Goal: Find specific page/section: Find specific page/section

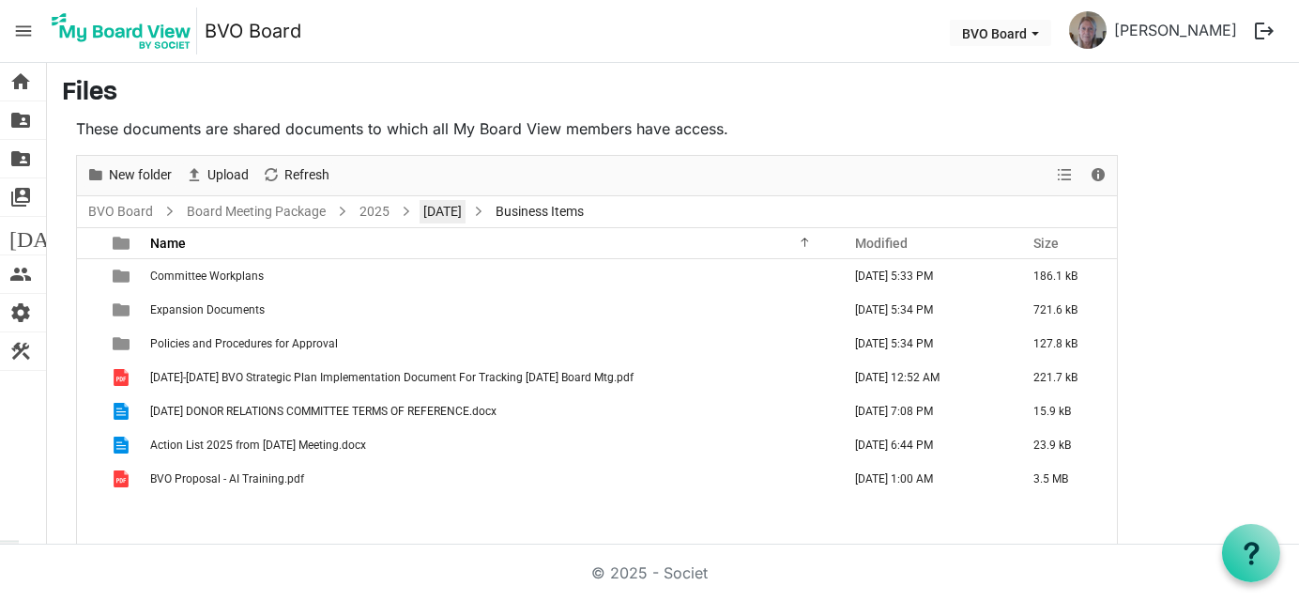
click at [466, 209] on link "[DATE]" at bounding box center [443, 211] width 46 height 23
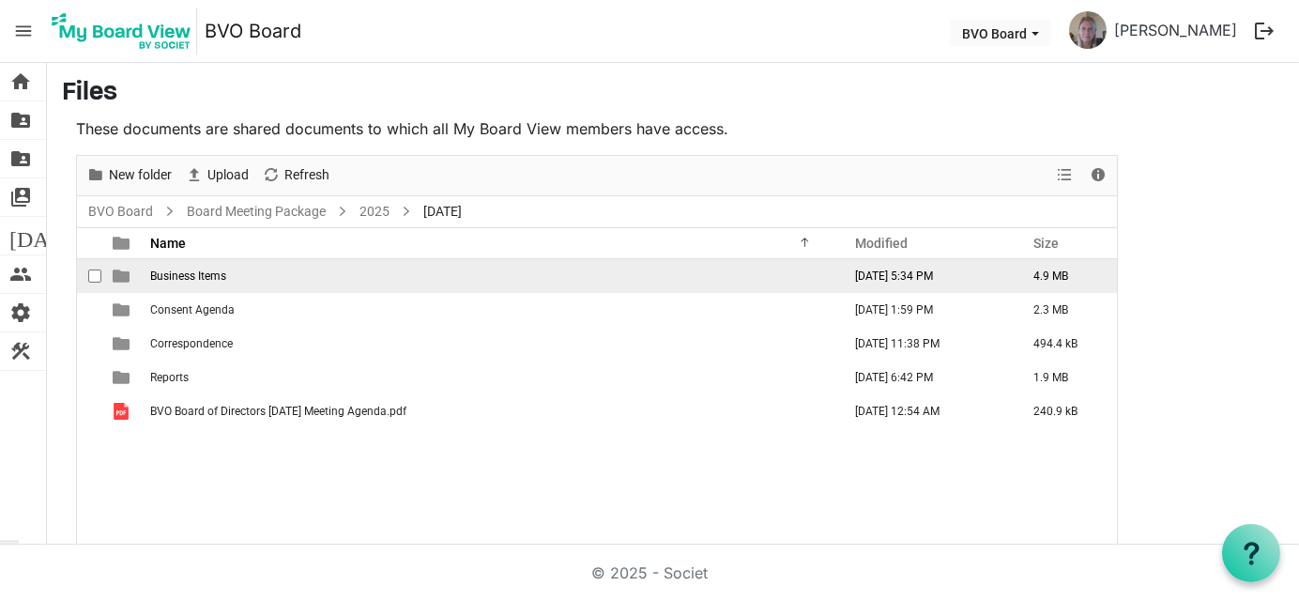
click at [225, 275] on span "Business Items" at bounding box center [188, 275] width 76 height 13
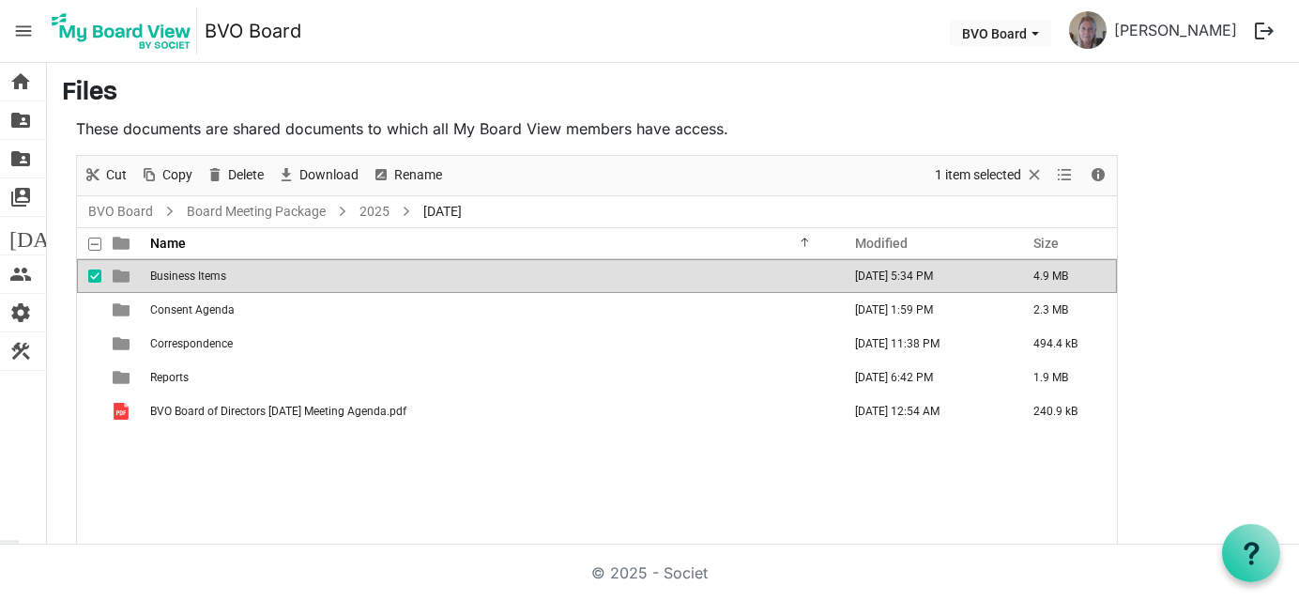
click at [225, 275] on span "Business Items" at bounding box center [188, 275] width 76 height 13
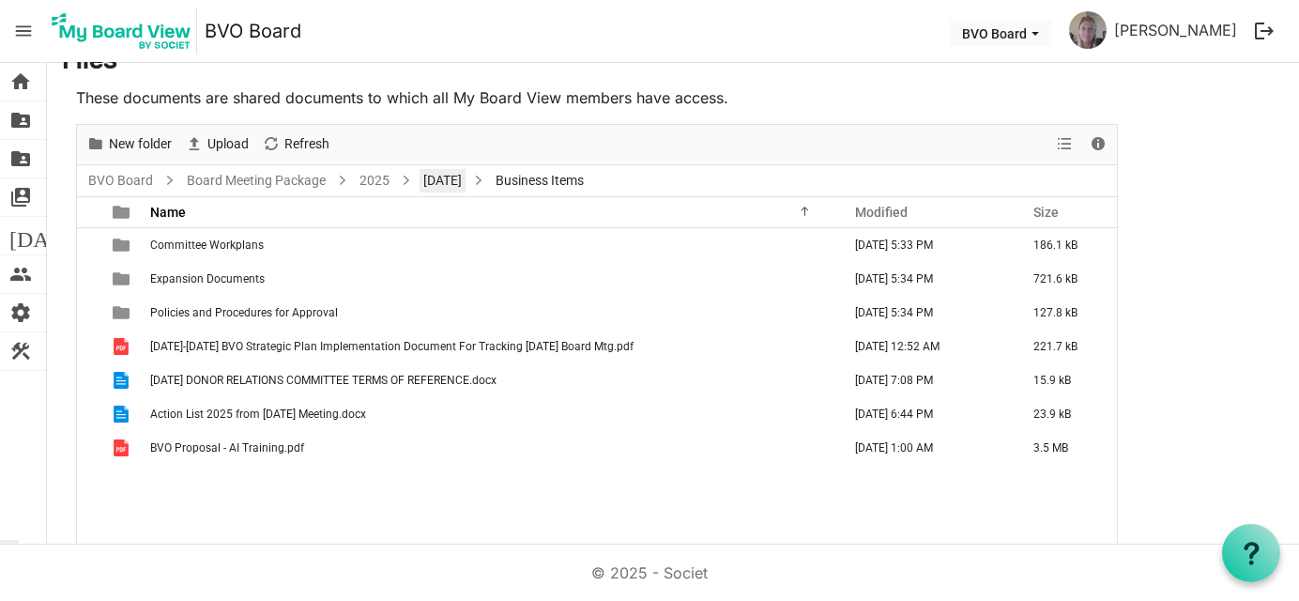
click at [466, 181] on link "September 25, 2025" at bounding box center [443, 180] width 46 height 23
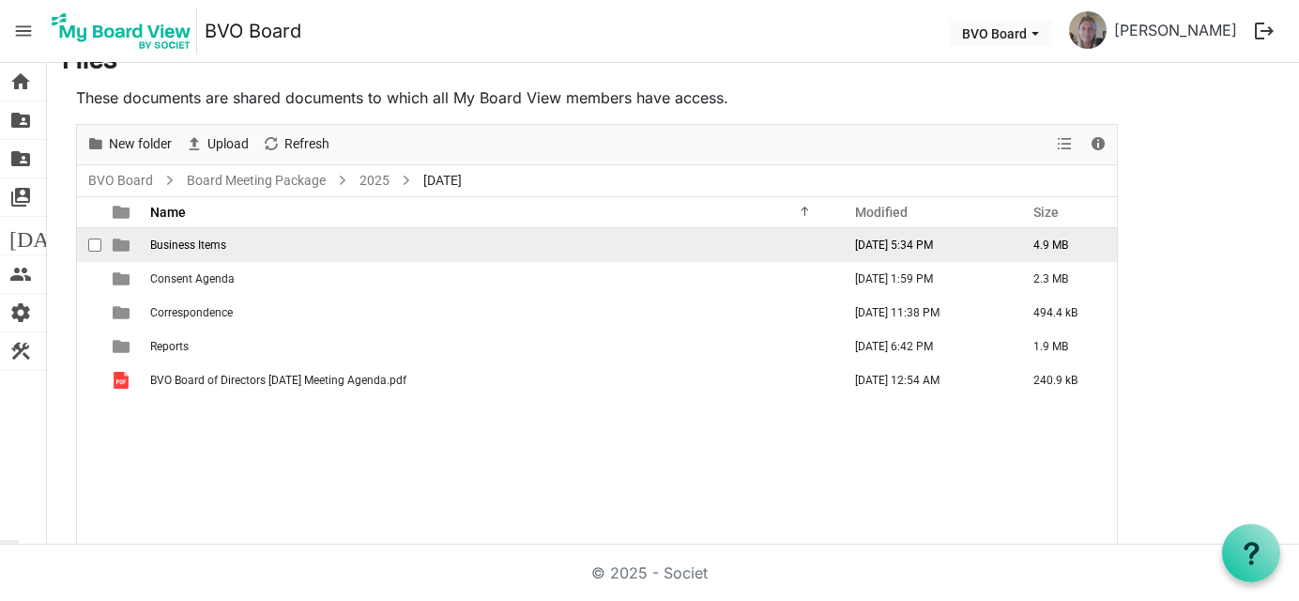
click at [187, 238] on span "Business Items" at bounding box center [188, 244] width 76 height 13
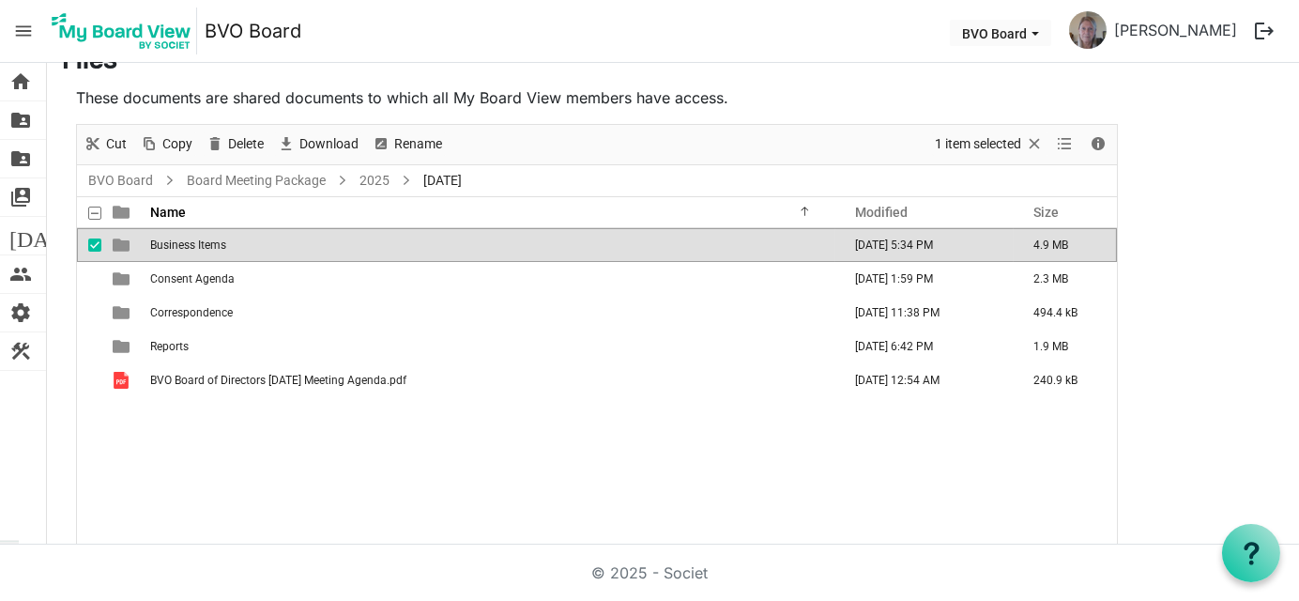
click at [187, 238] on span "Business Items" at bounding box center [188, 244] width 76 height 13
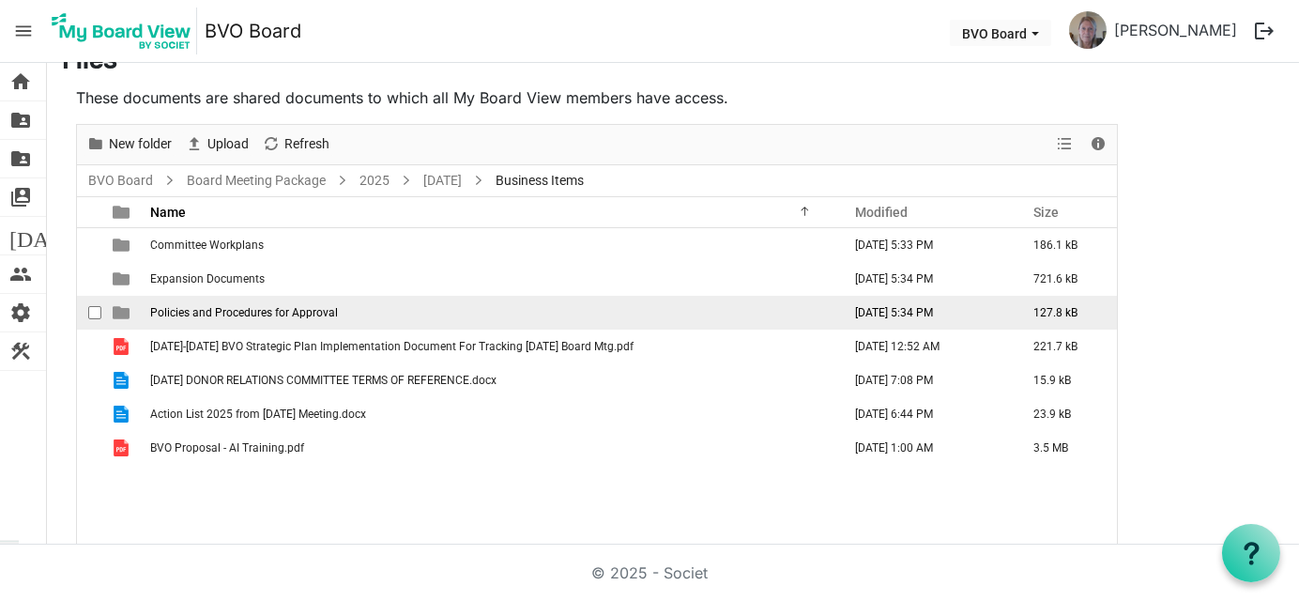
click at [270, 311] on span "Policies and Procedures for Approval" at bounding box center [244, 312] width 188 height 13
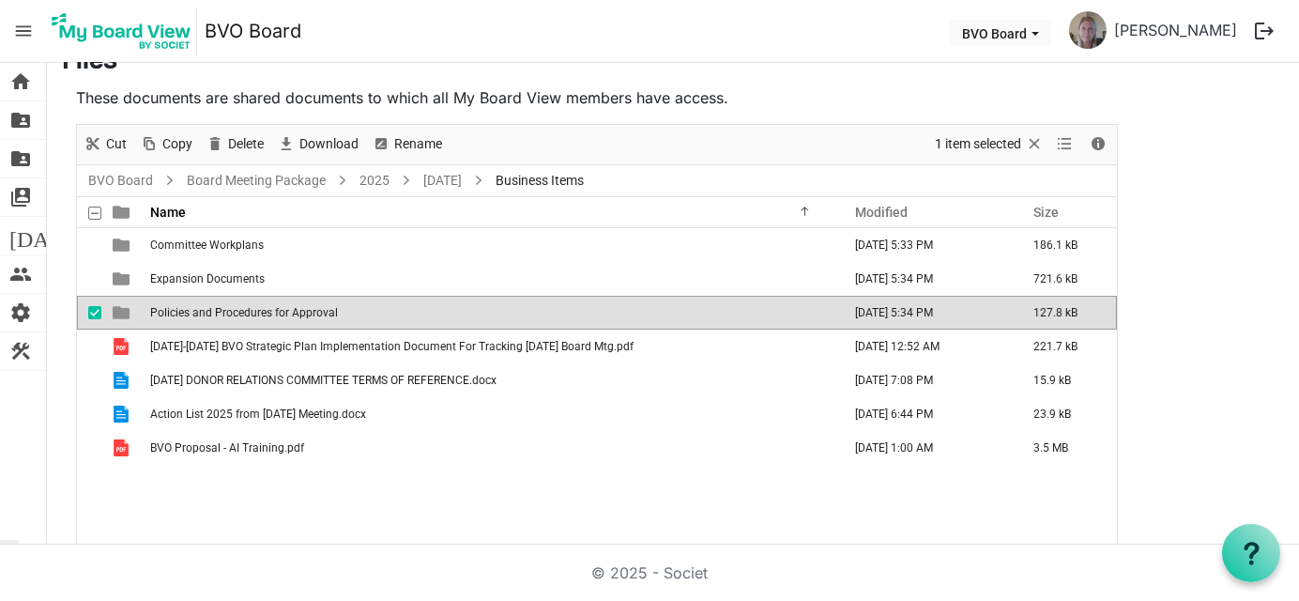
click at [270, 311] on span "Policies and Procedures for Approval" at bounding box center [244, 312] width 188 height 13
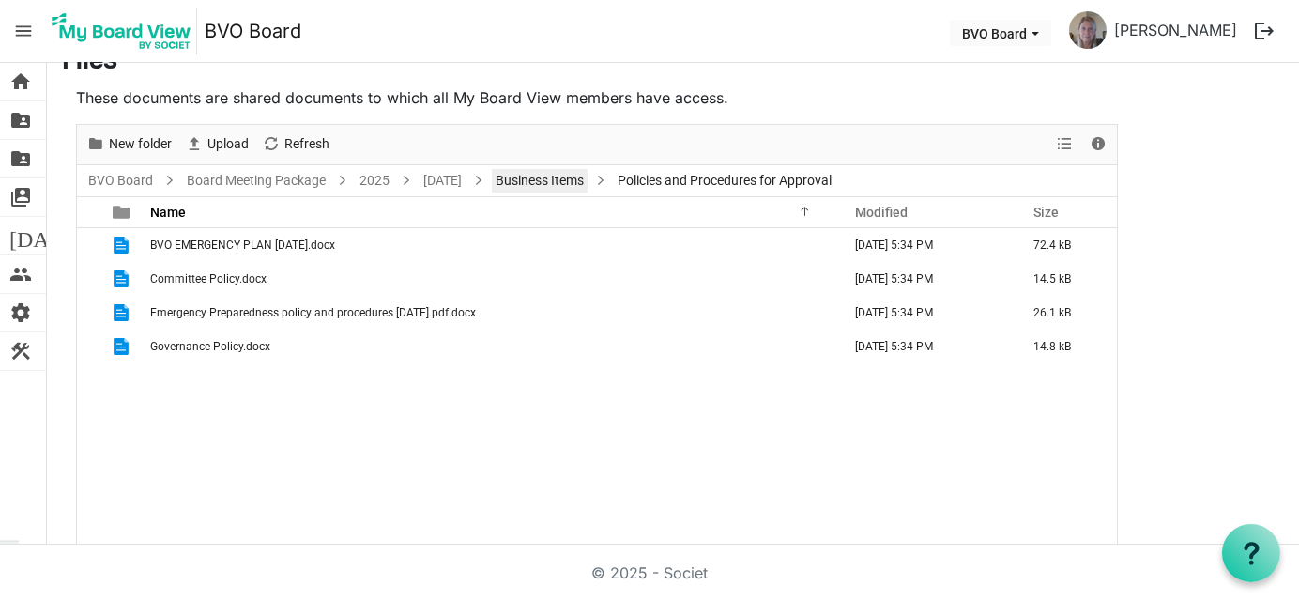
click at [588, 180] on link "Business Items" at bounding box center [540, 180] width 96 height 23
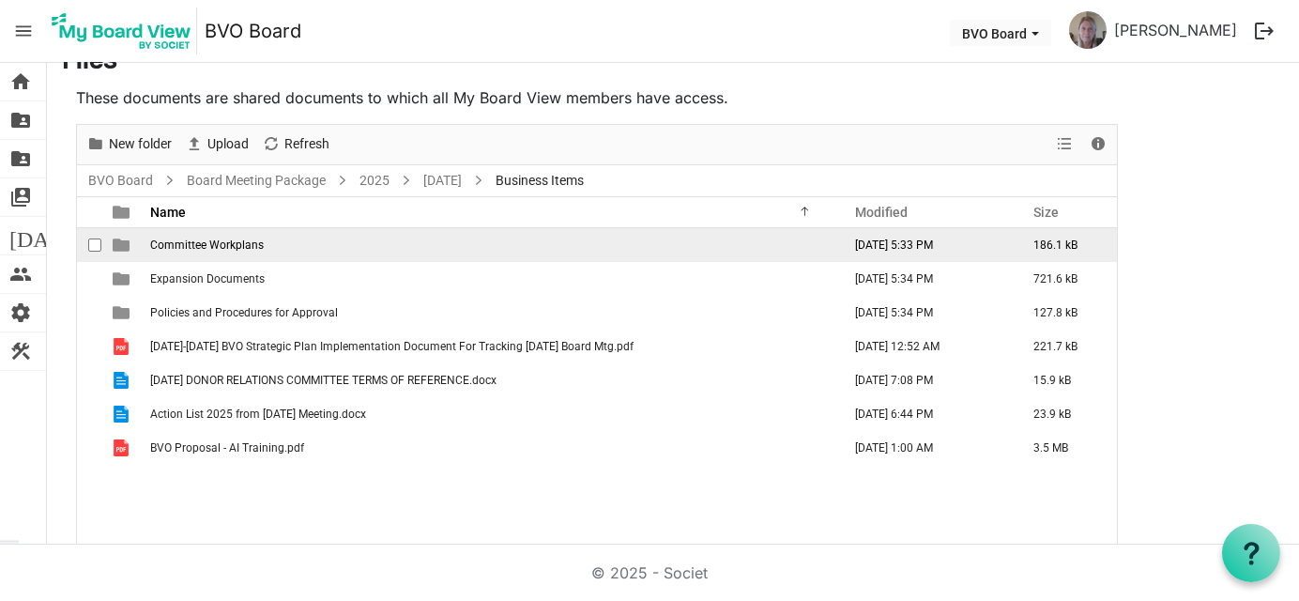
click at [237, 238] on span "Committee Workplans" at bounding box center [207, 244] width 114 height 13
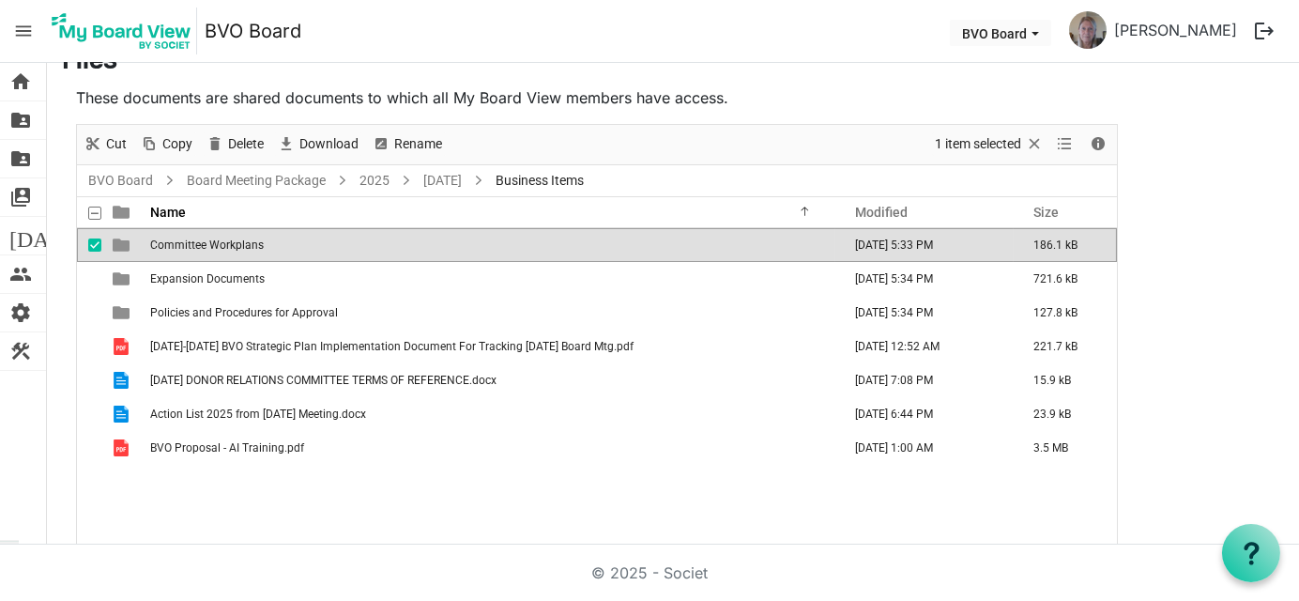
click at [237, 238] on span "Committee Workplans" at bounding box center [207, 244] width 114 height 13
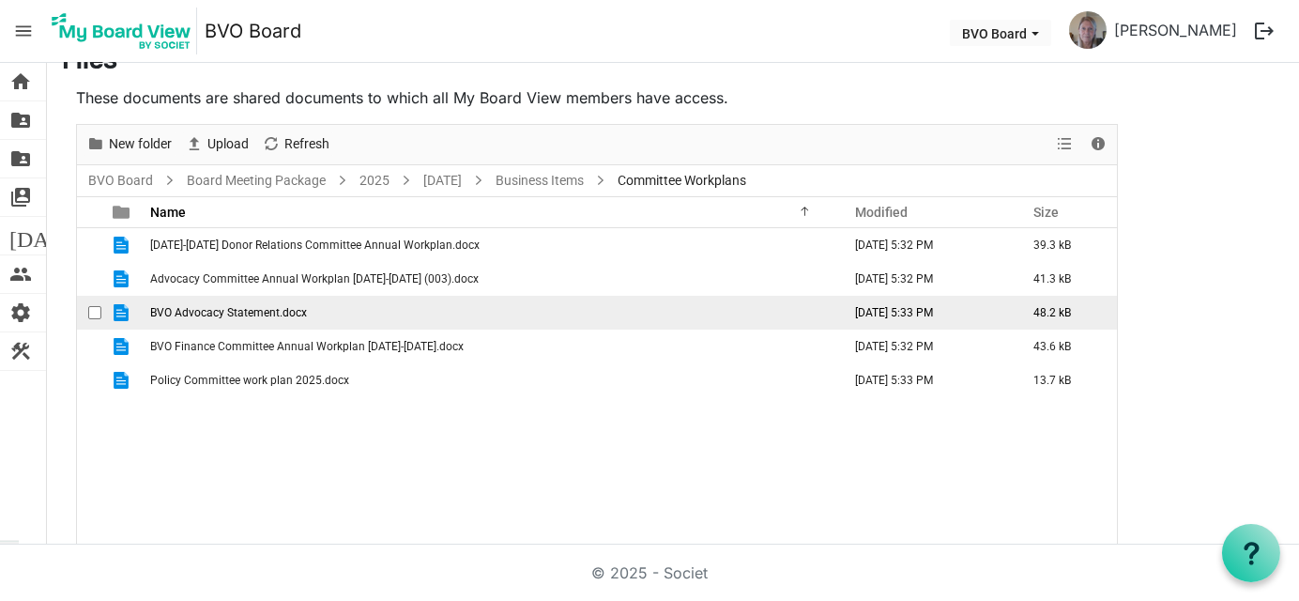
click at [207, 314] on span "BVO Advocacy Statement.docx" at bounding box center [228, 312] width 157 height 13
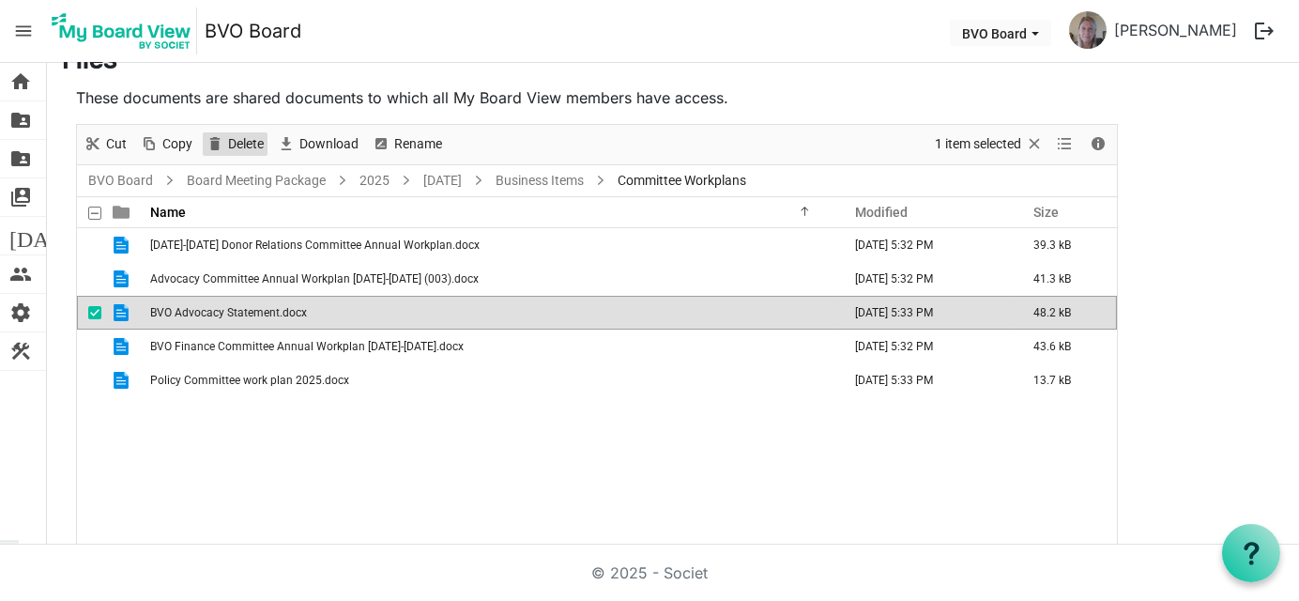
click at [243, 142] on span "Delete" at bounding box center [245, 143] width 39 height 23
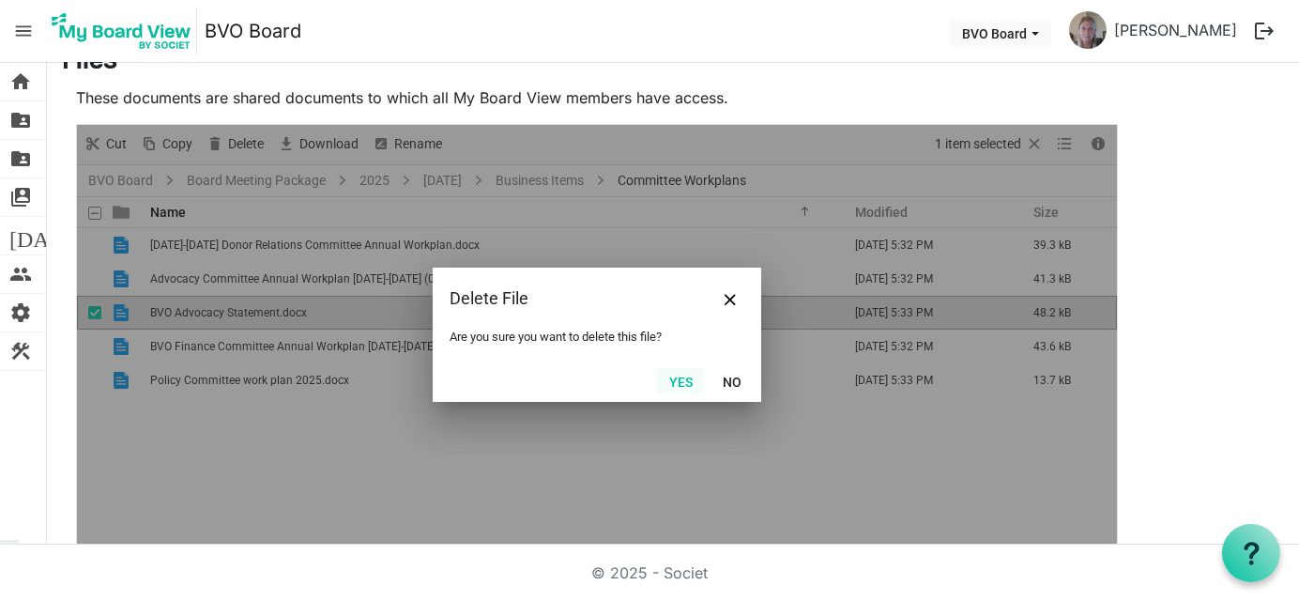
click at [688, 380] on button "Yes" at bounding box center [681, 381] width 48 height 26
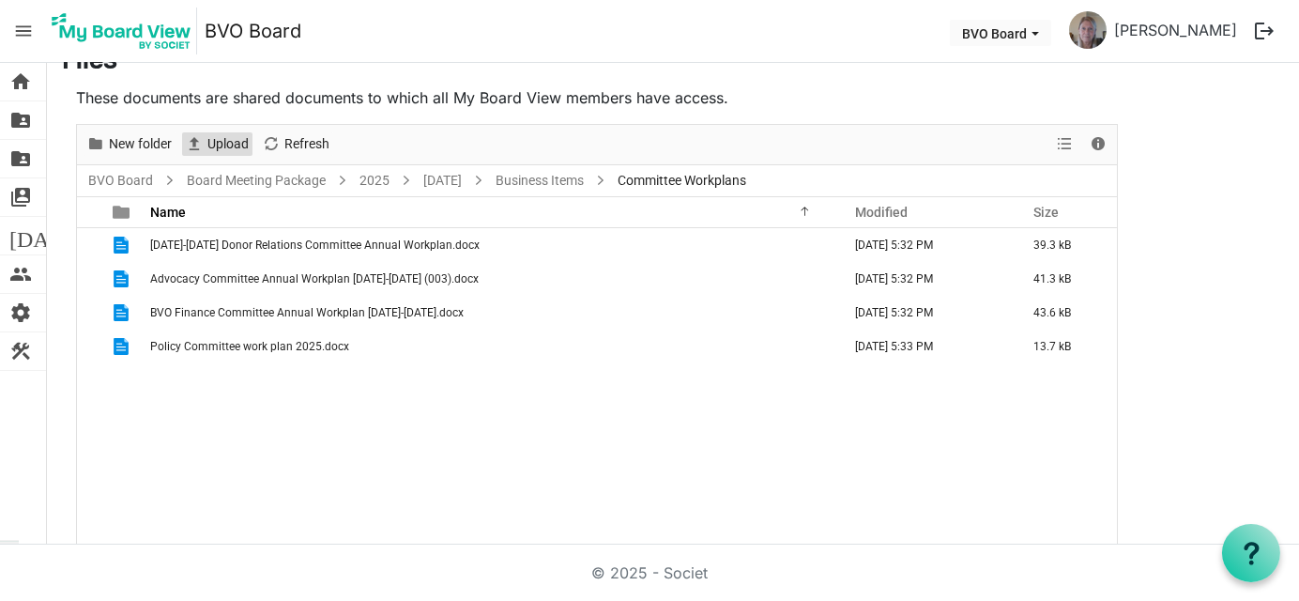
click at [218, 139] on span "Upload" at bounding box center [228, 143] width 45 height 23
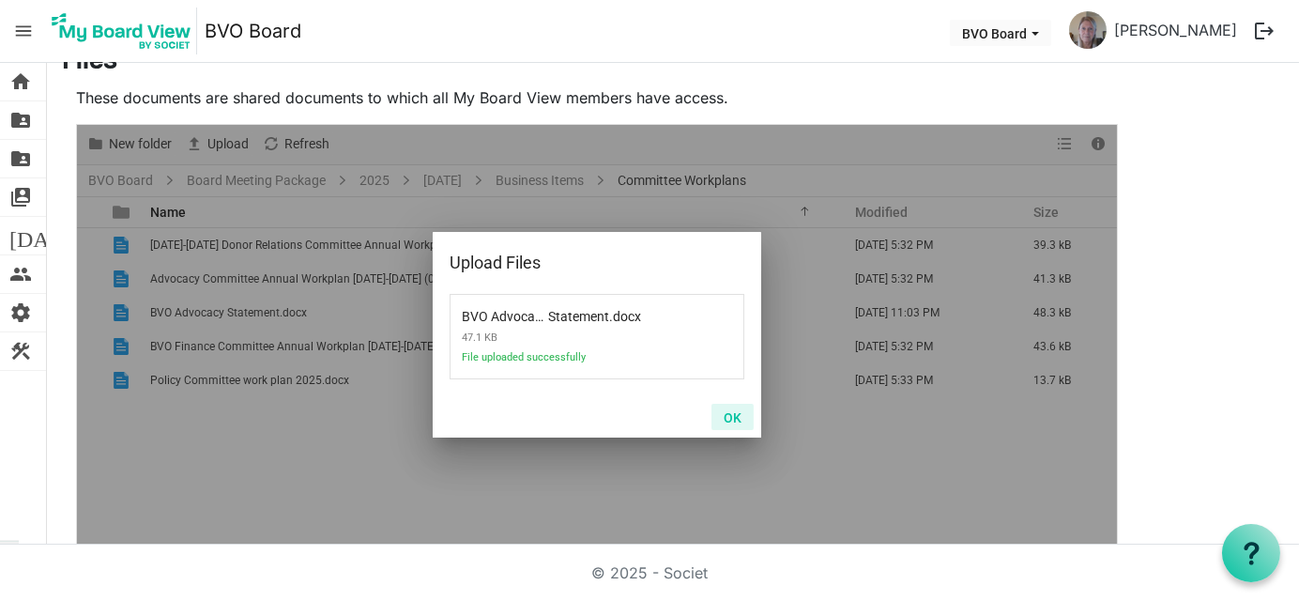
click at [727, 413] on button "OK" at bounding box center [733, 417] width 42 height 26
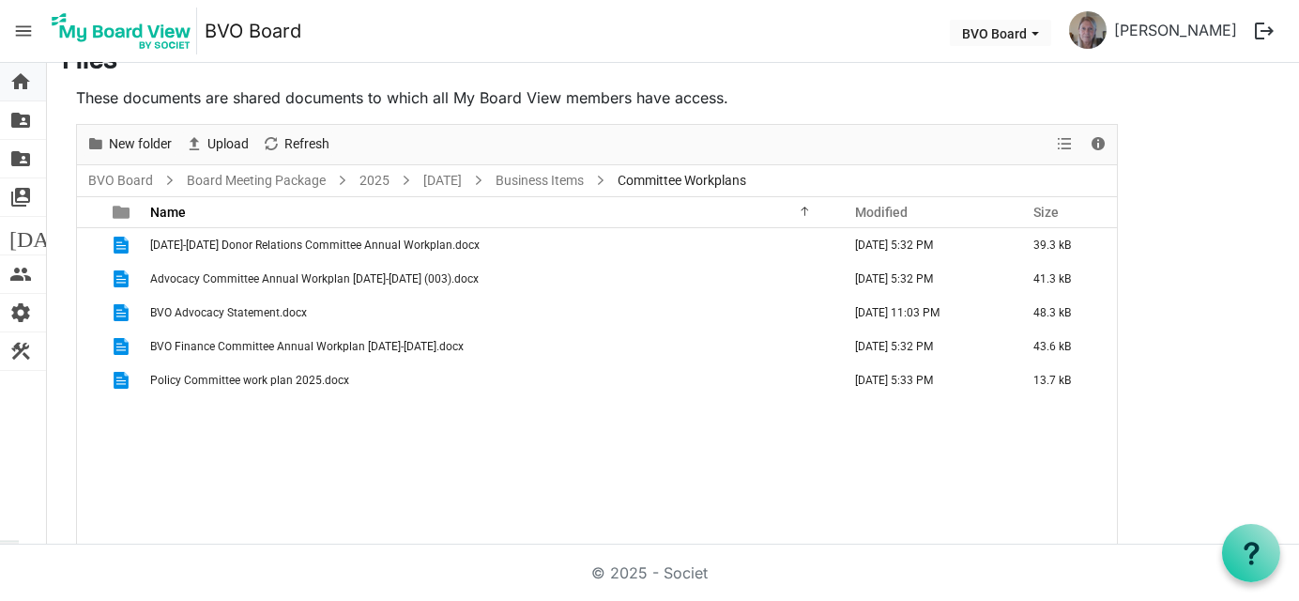
click at [23, 72] on span "home" at bounding box center [20, 82] width 23 height 38
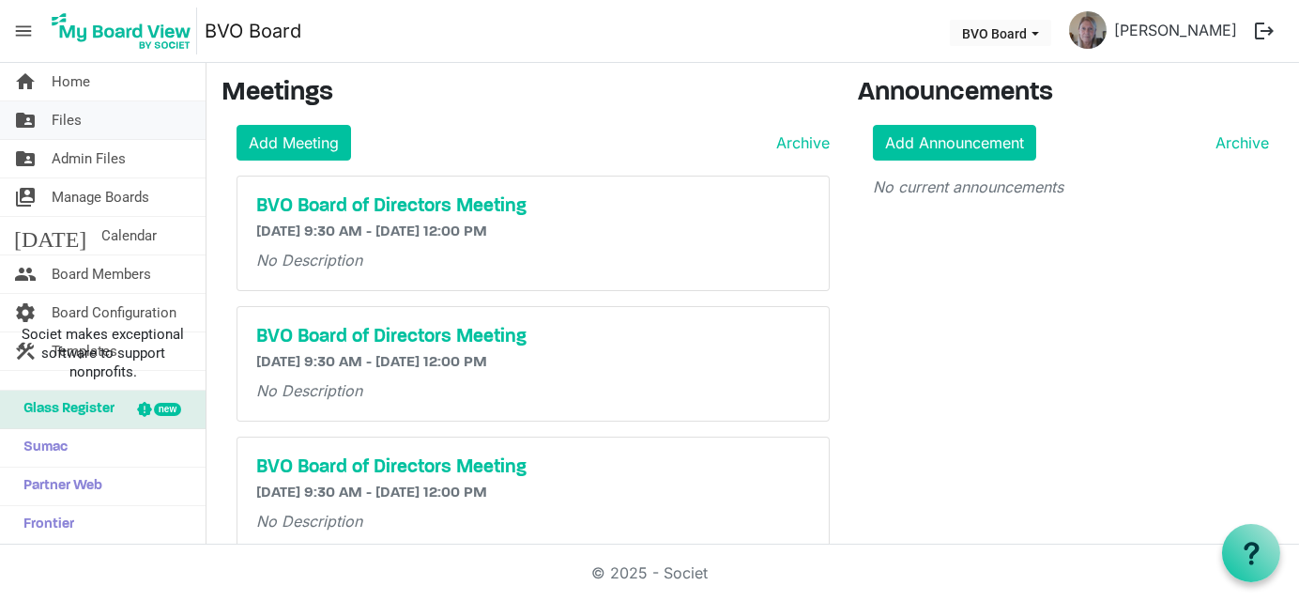
click at [88, 120] on link "folder_shared Files" at bounding box center [103, 120] width 206 height 38
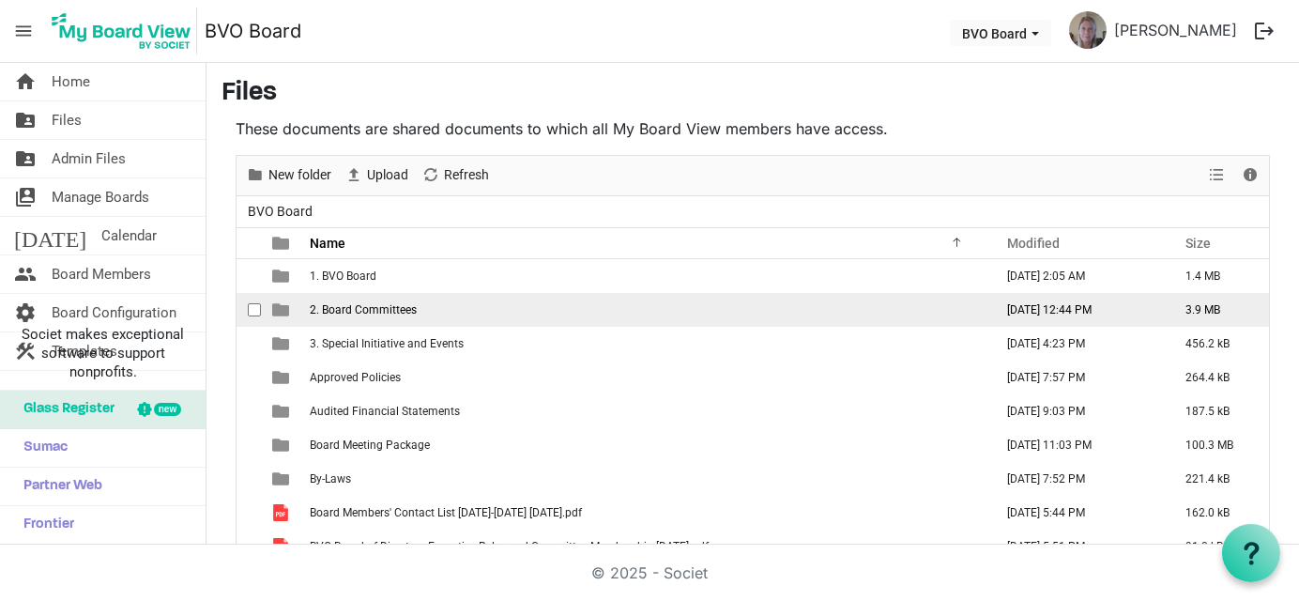
click at [361, 310] on span "2. Board Committees" at bounding box center [363, 309] width 107 height 13
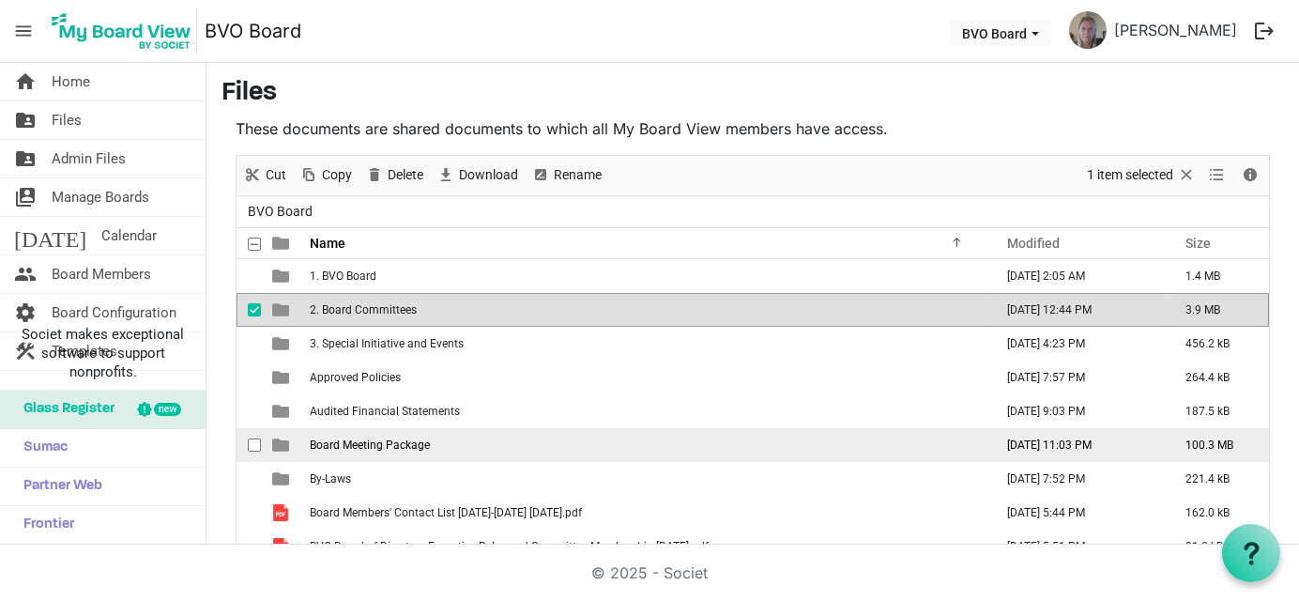
click at [359, 445] on span "Board Meeting Package" at bounding box center [370, 444] width 120 height 13
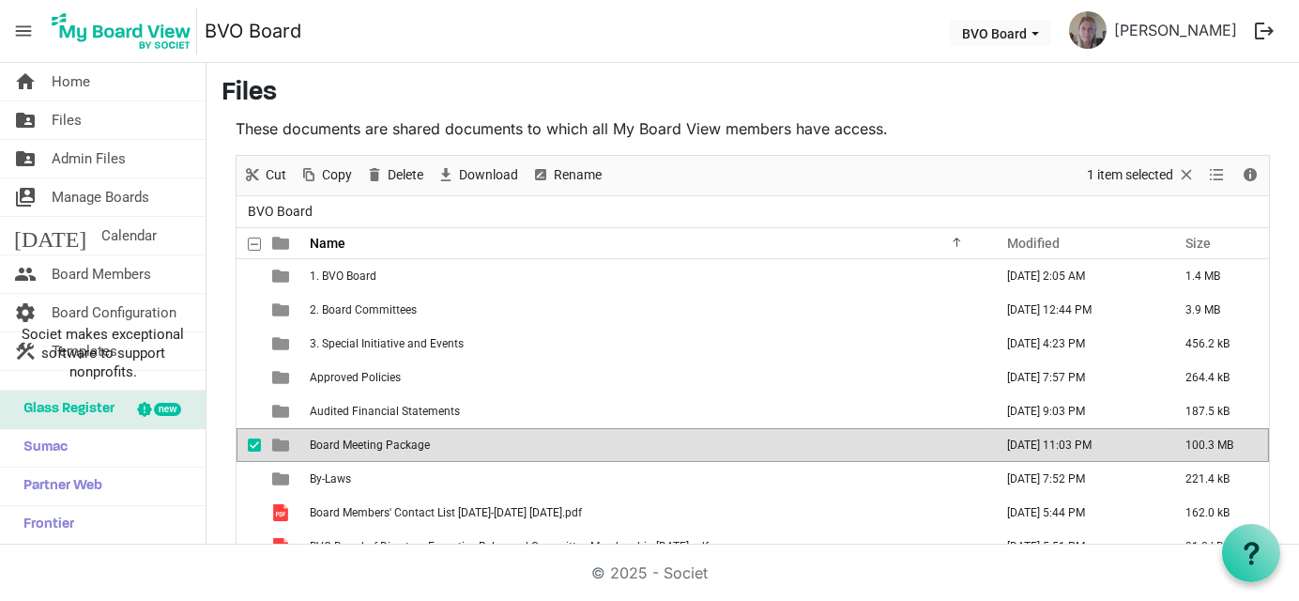
click at [359, 445] on span "Board Meeting Package" at bounding box center [370, 444] width 120 height 13
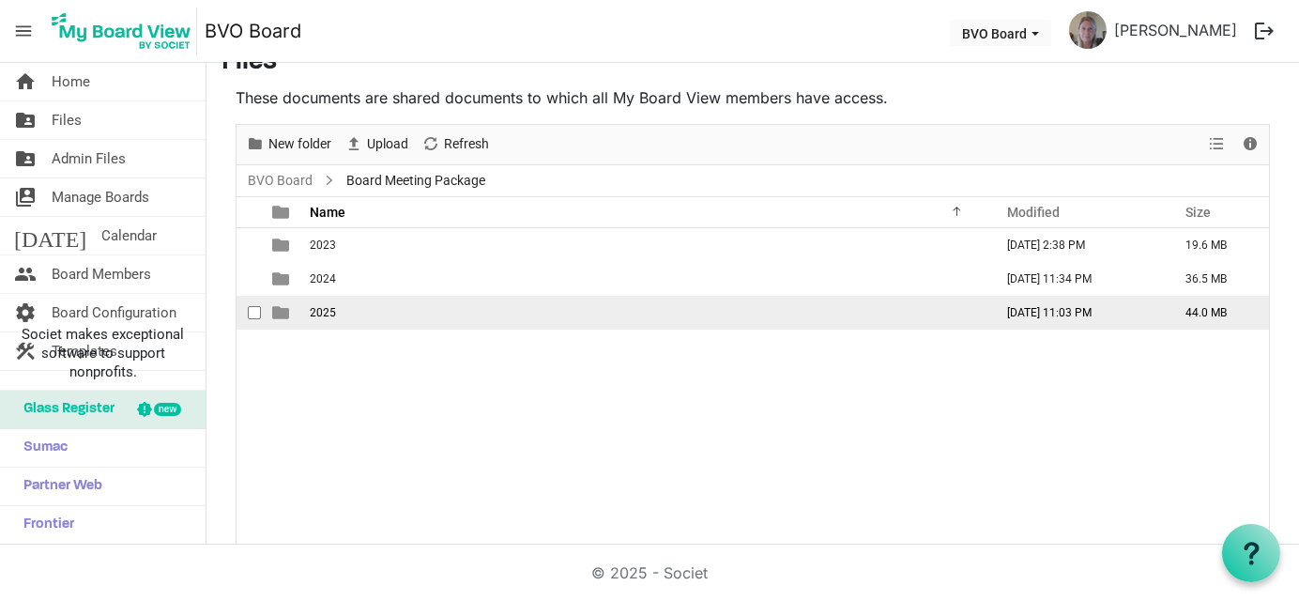
click at [311, 314] on span "2025" at bounding box center [323, 312] width 26 height 13
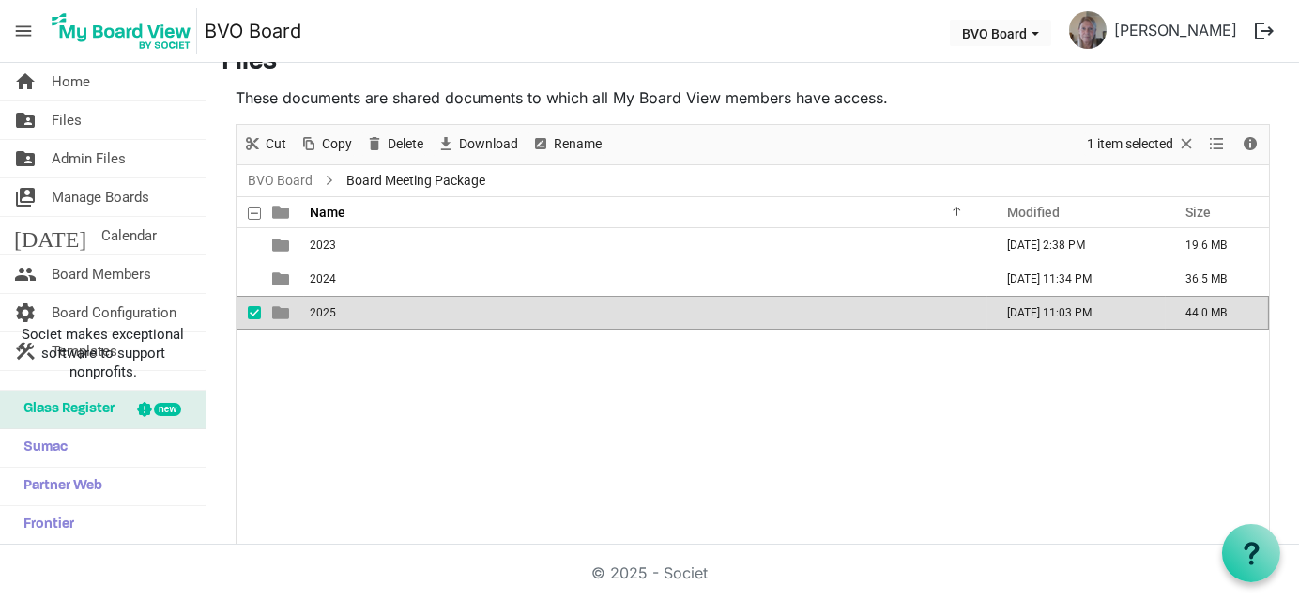
click at [311, 314] on span "2025" at bounding box center [323, 312] width 26 height 13
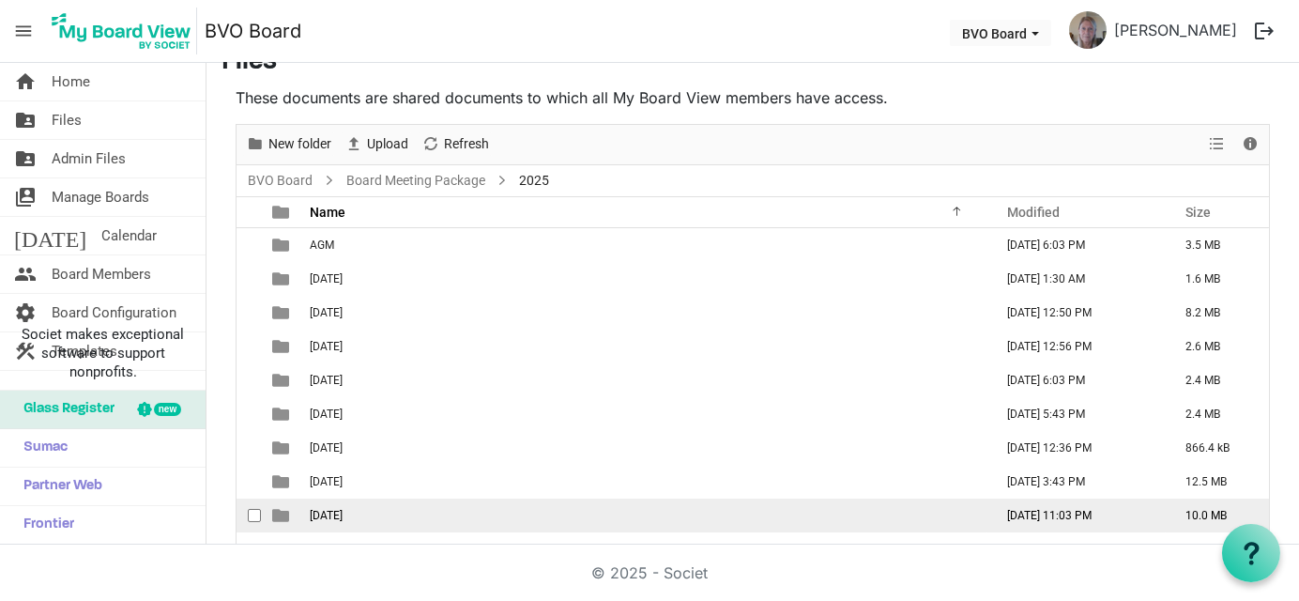
click at [312, 512] on span "September 25, 2025" at bounding box center [326, 515] width 33 height 13
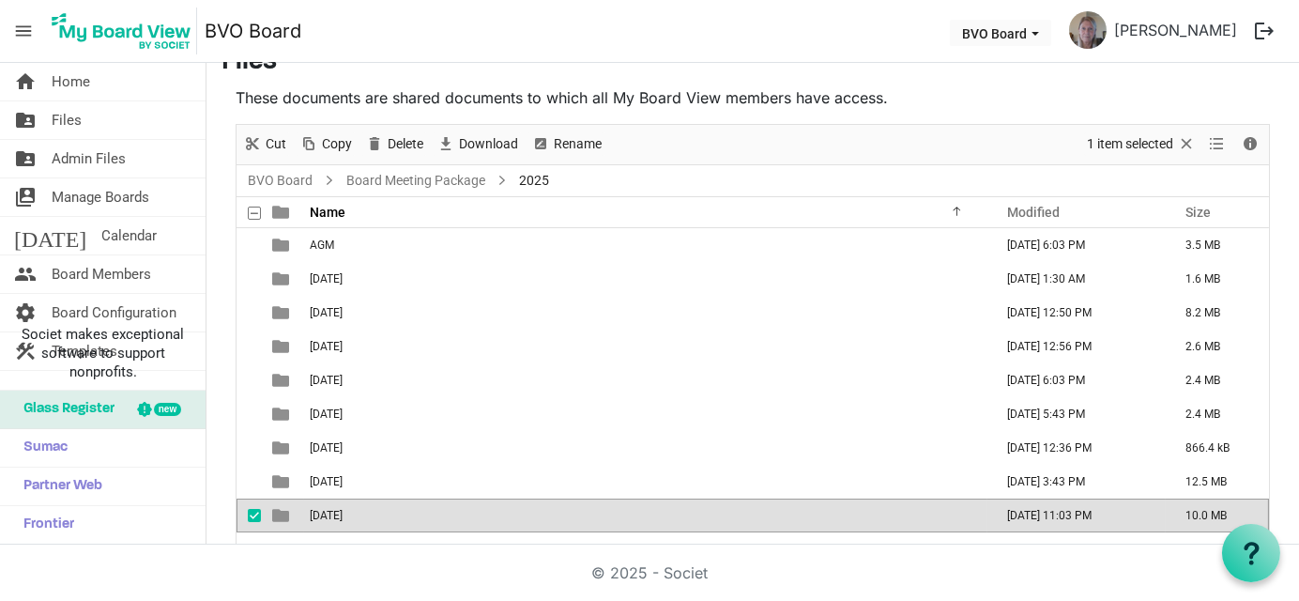
click at [312, 512] on span "September 25, 2025" at bounding box center [326, 515] width 33 height 13
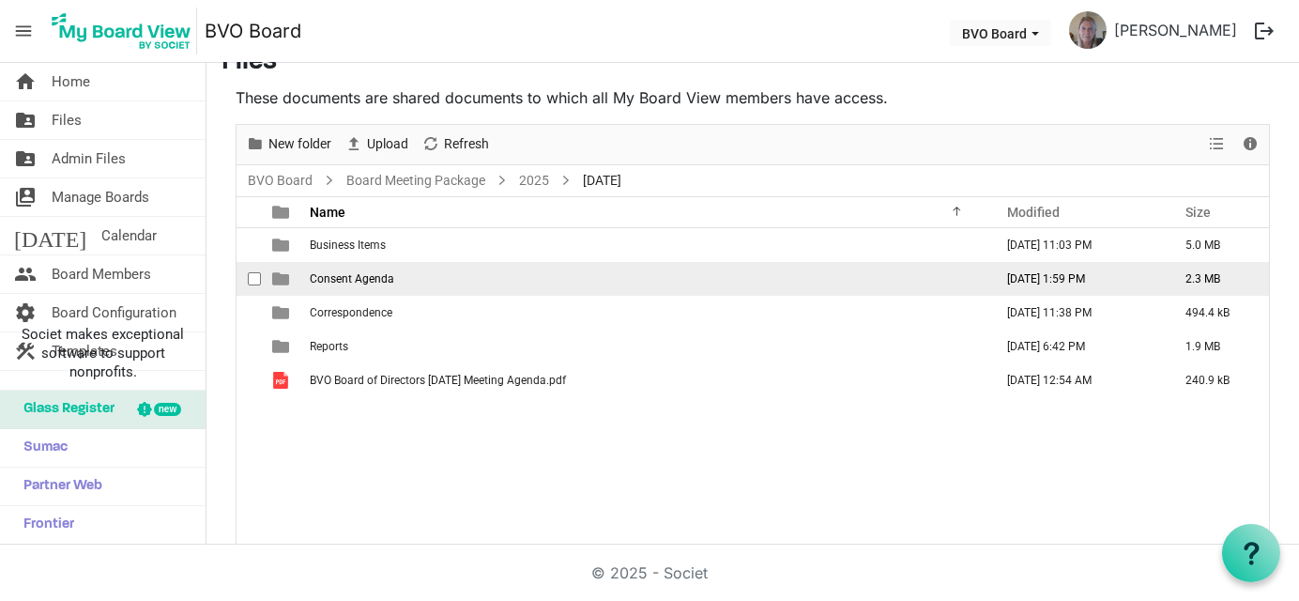
click at [317, 284] on td "Consent Agenda" at bounding box center [645, 279] width 683 height 34
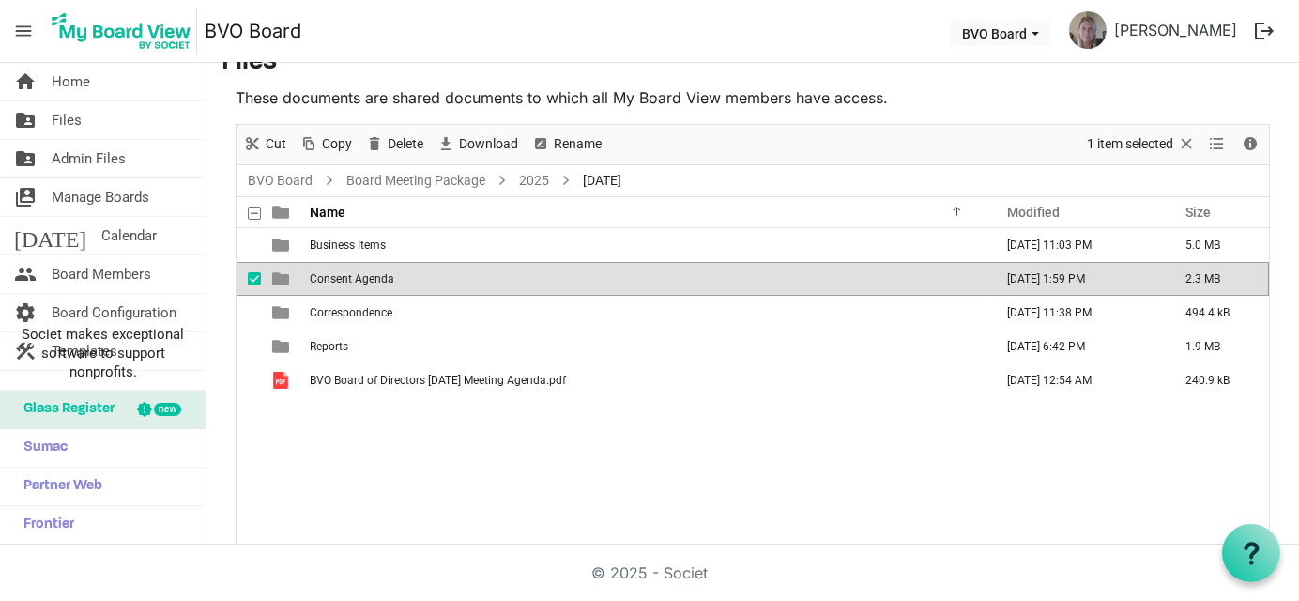
click at [317, 284] on td "Consent Agenda" at bounding box center [645, 279] width 683 height 34
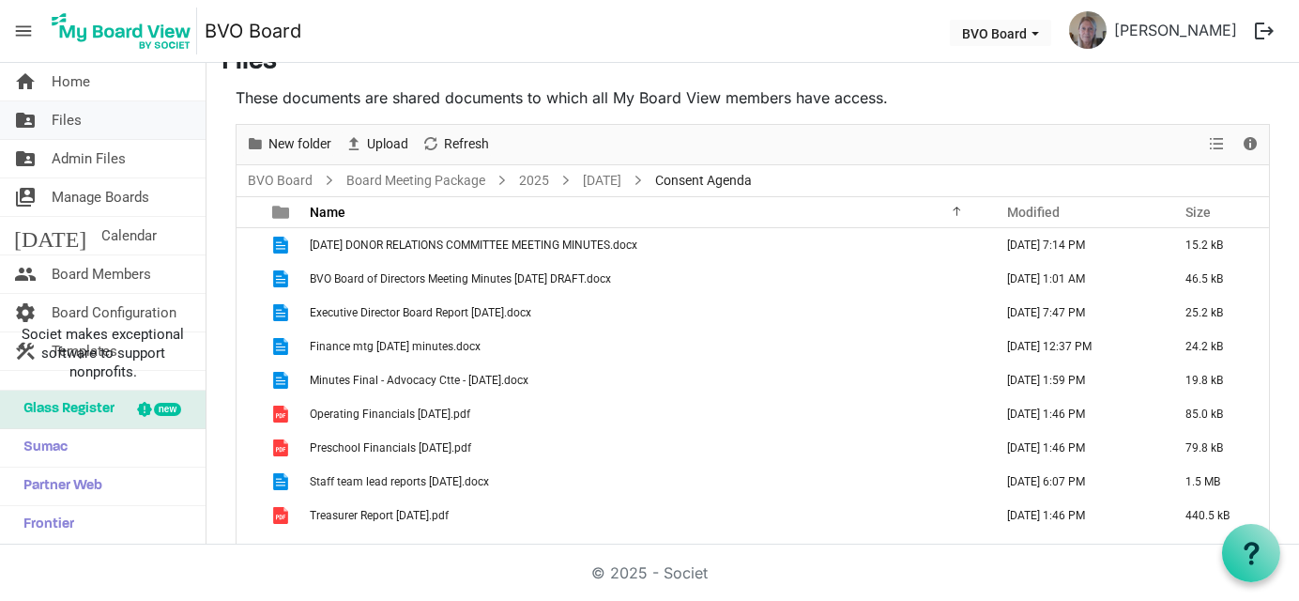
click at [57, 123] on span "Files" at bounding box center [67, 120] width 30 height 38
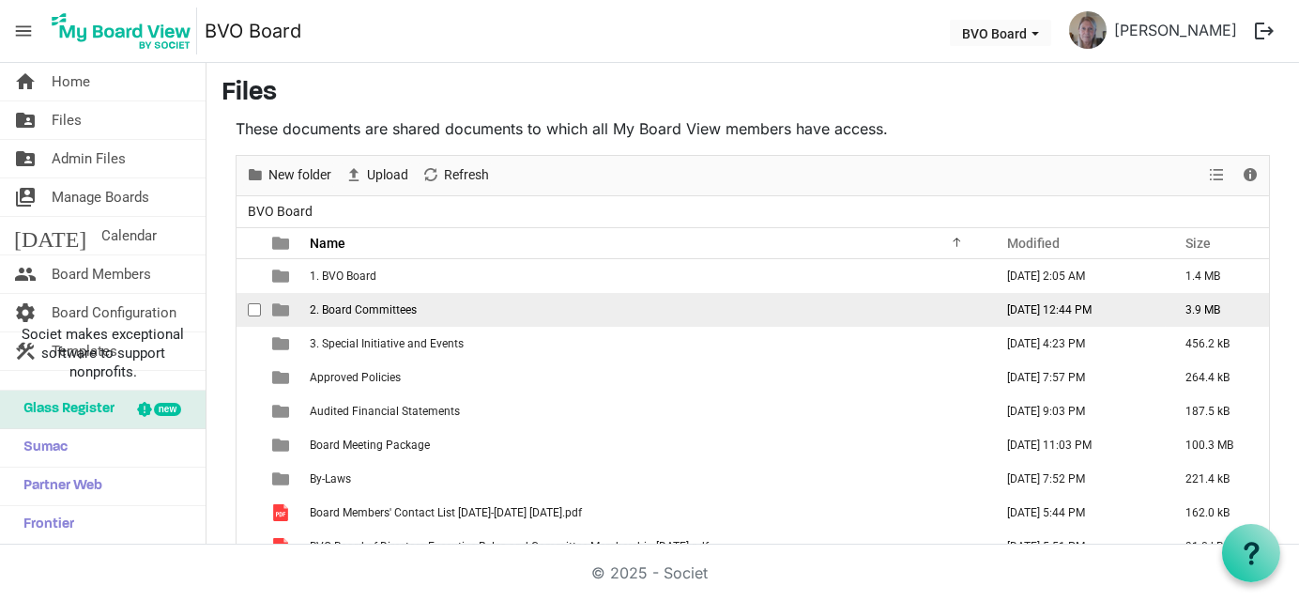
click at [338, 308] on span "2. Board Committees" at bounding box center [363, 309] width 107 height 13
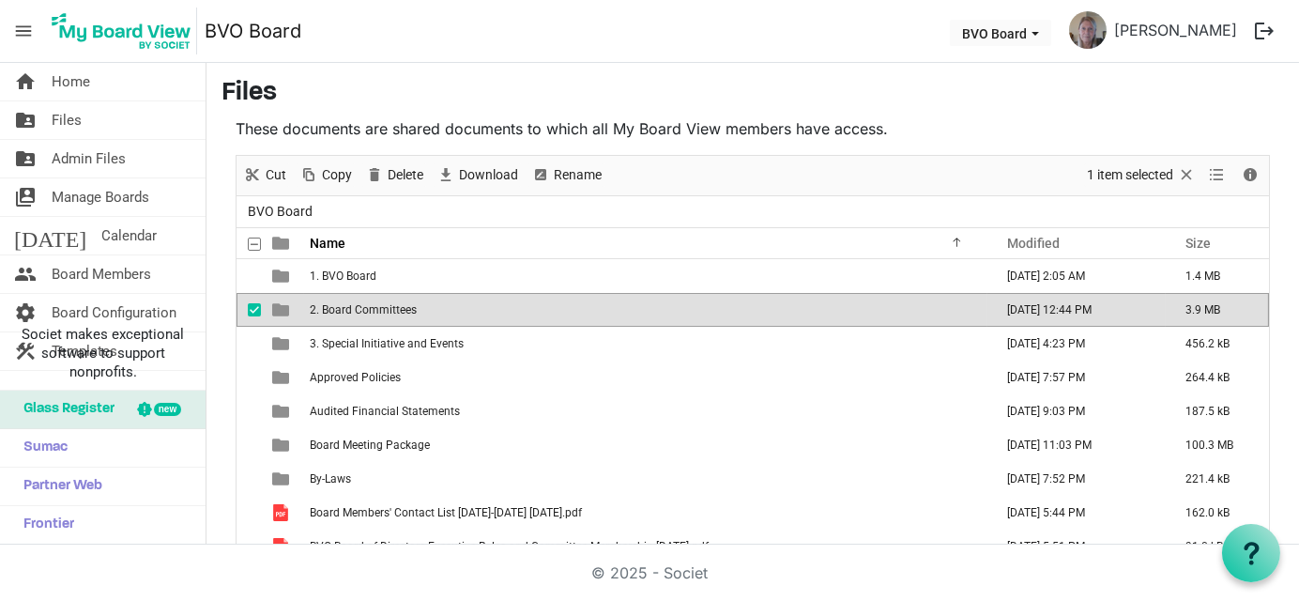
click at [338, 308] on span "2. Board Committees" at bounding box center [363, 309] width 107 height 13
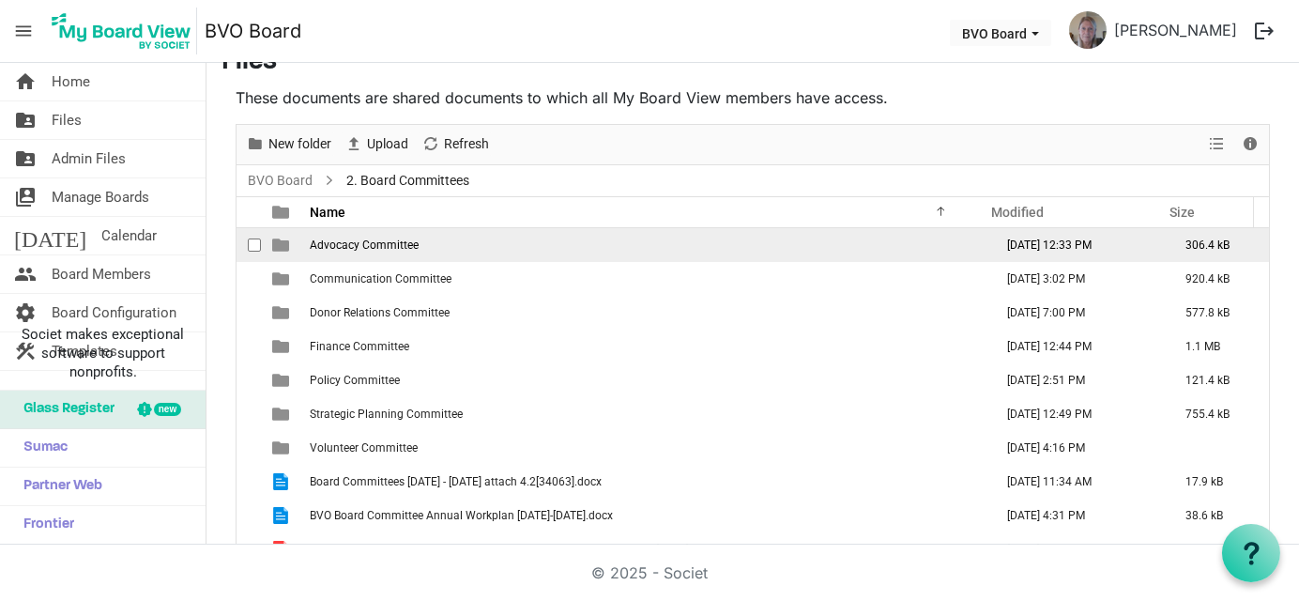
click at [331, 242] on span "Advocacy Committee" at bounding box center [364, 244] width 109 height 13
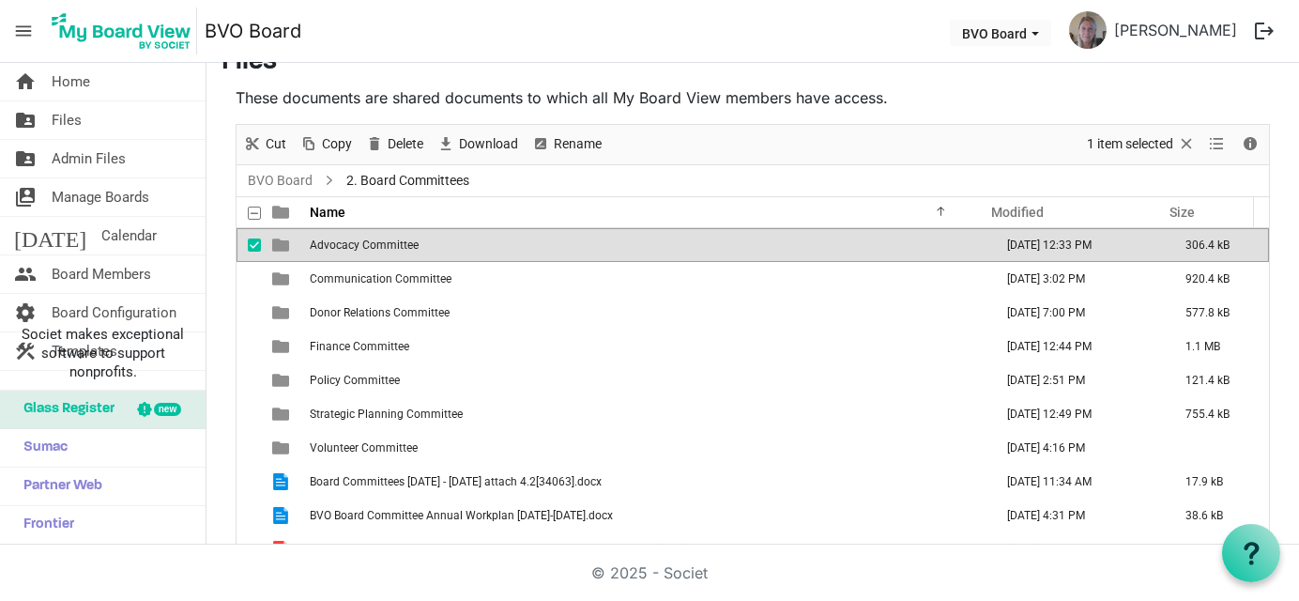
click at [331, 242] on span "Advocacy Committee" at bounding box center [364, 244] width 109 height 13
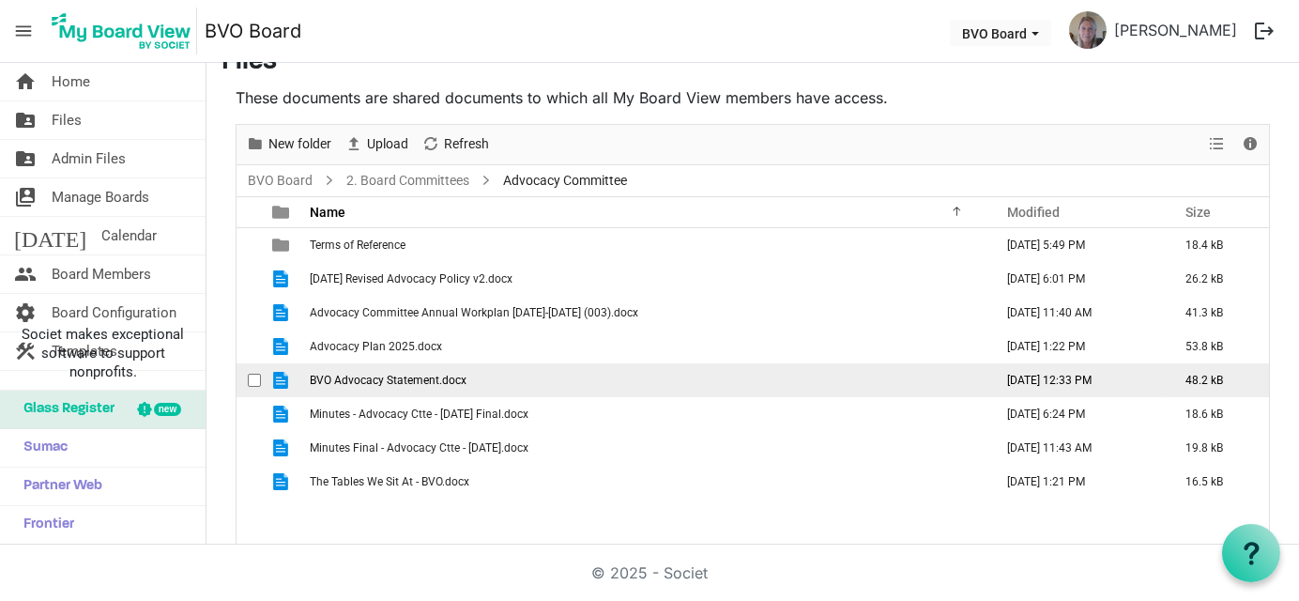
click at [361, 378] on span "BVO Advocacy Statement.docx" at bounding box center [388, 380] width 157 height 13
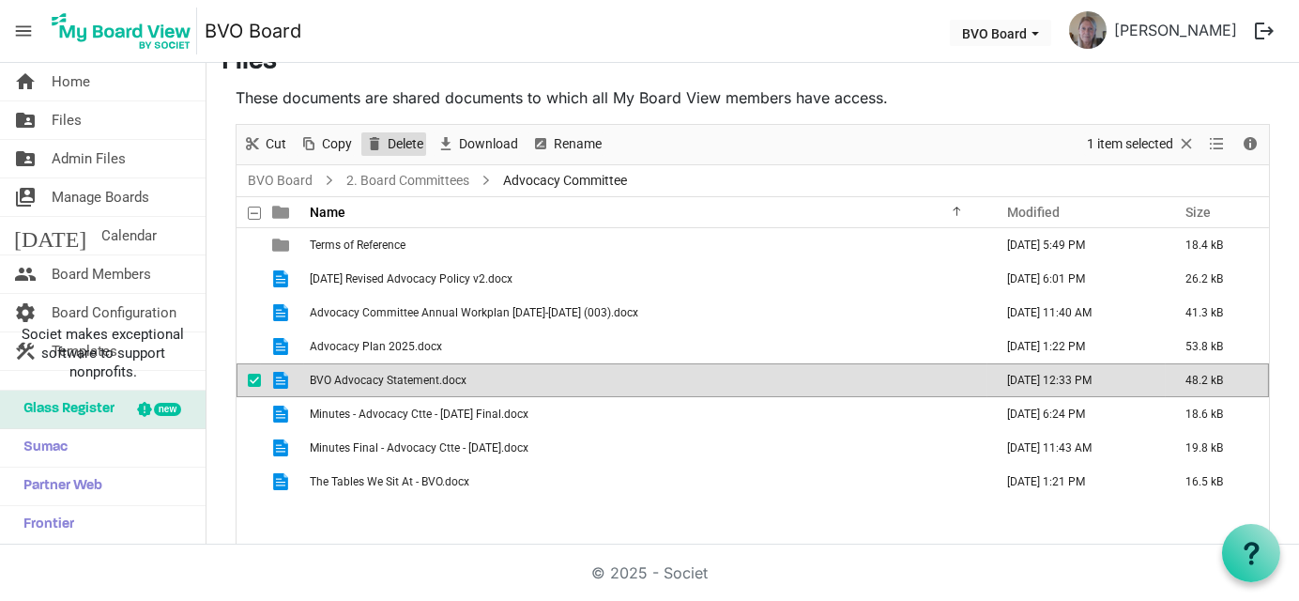
click at [397, 146] on span "Delete" at bounding box center [405, 143] width 39 height 23
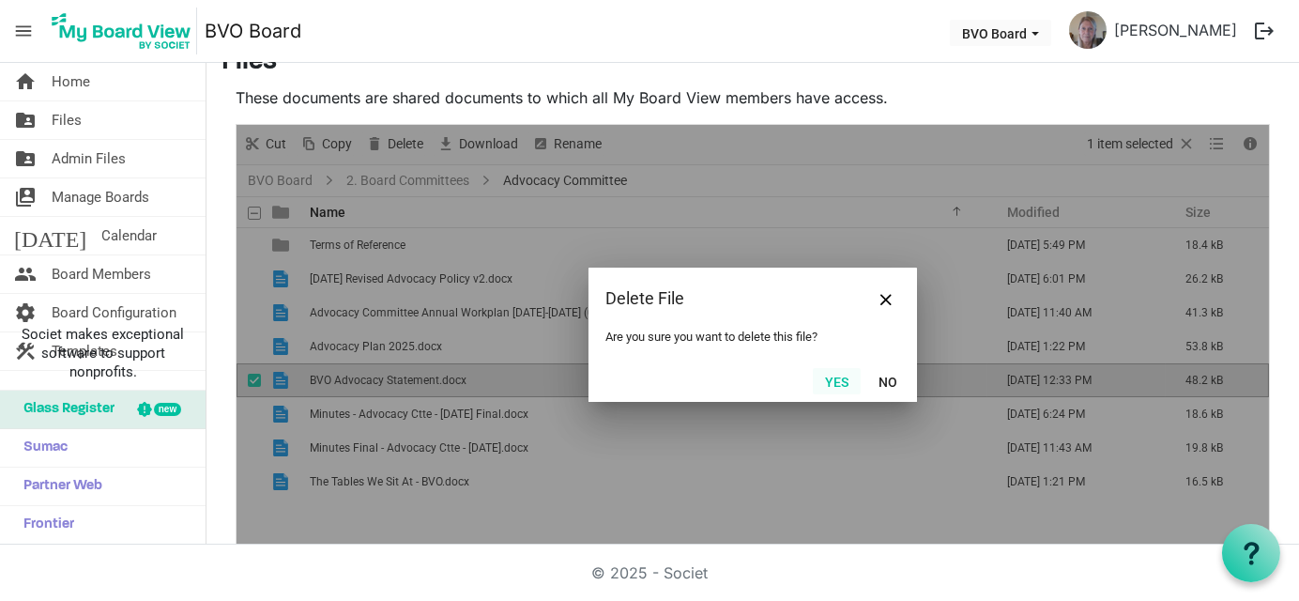
click at [820, 375] on button "Yes" at bounding box center [837, 381] width 48 height 26
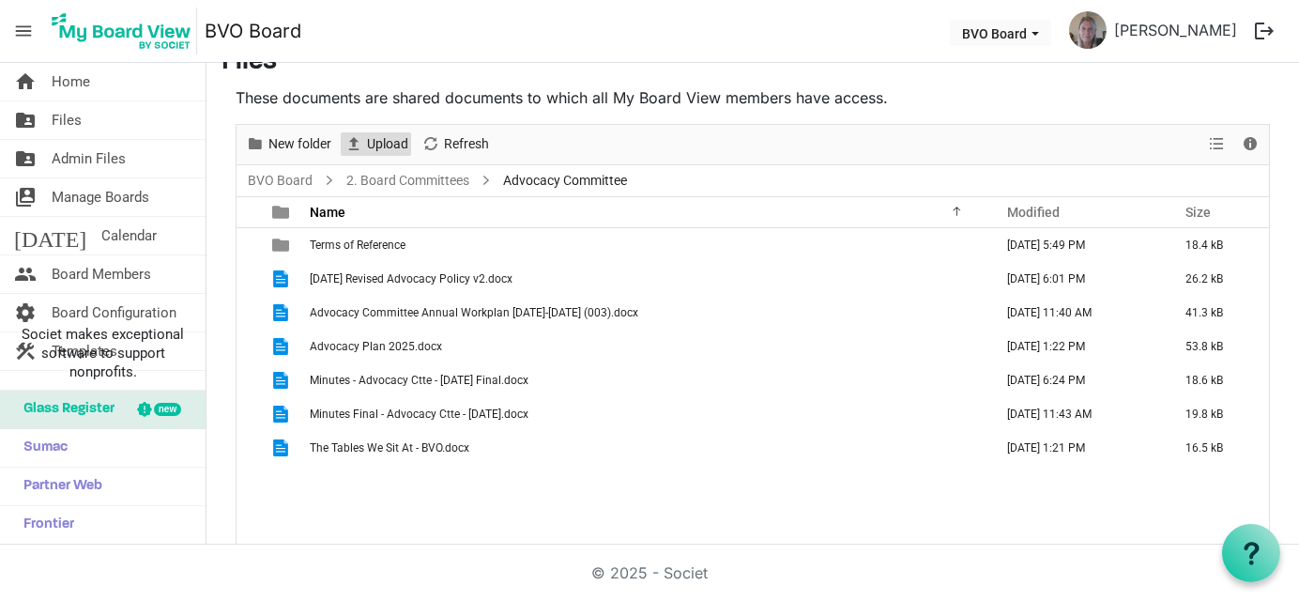
click at [393, 134] on span "Upload" at bounding box center [387, 143] width 45 height 23
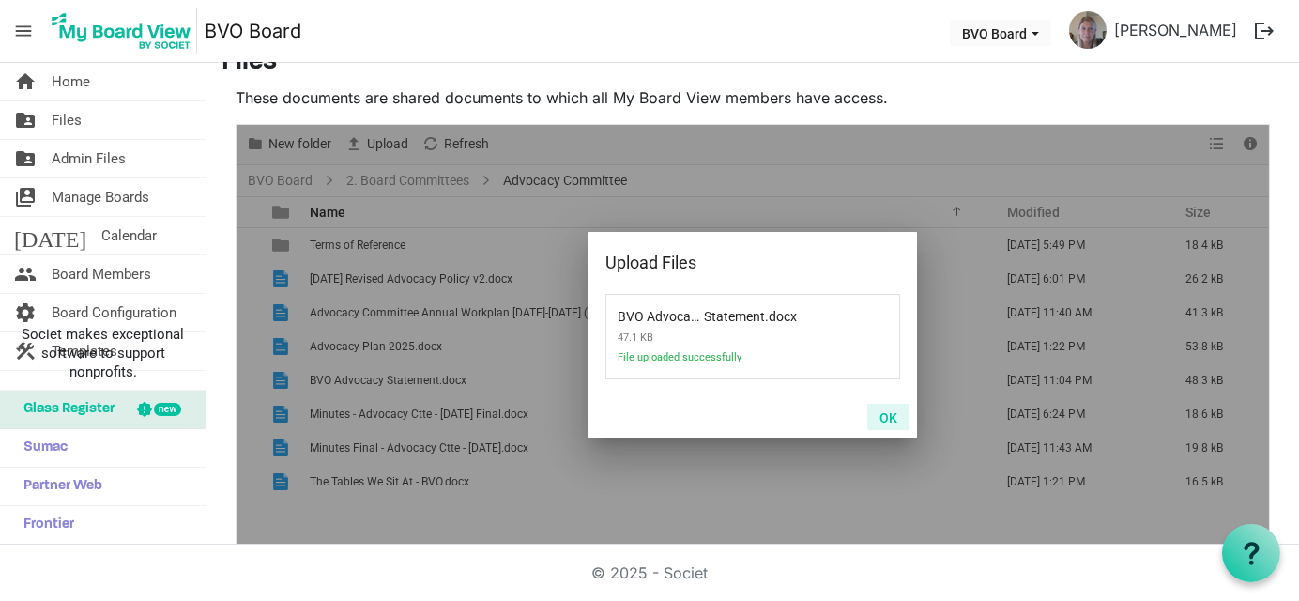
click at [882, 417] on button "OK" at bounding box center [888, 417] width 42 height 26
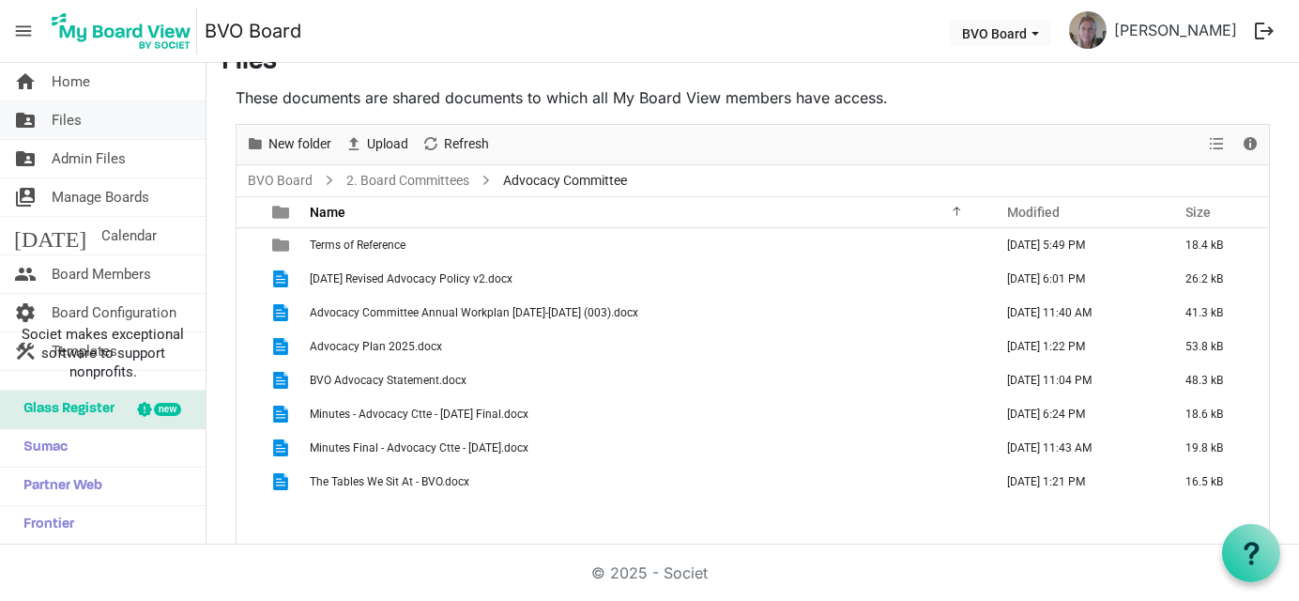
click at [65, 116] on span "Files" at bounding box center [67, 120] width 30 height 38
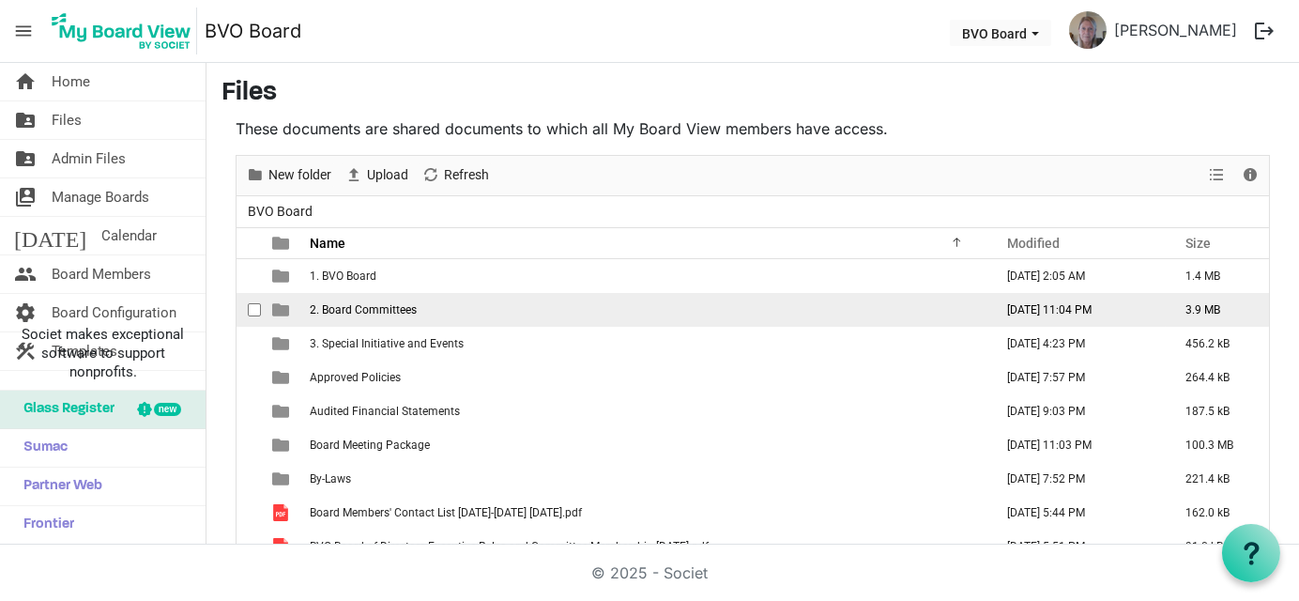
click at [378, 303] on span "2. Board Committees" at bounding box center [363, 309] width 107 height 13
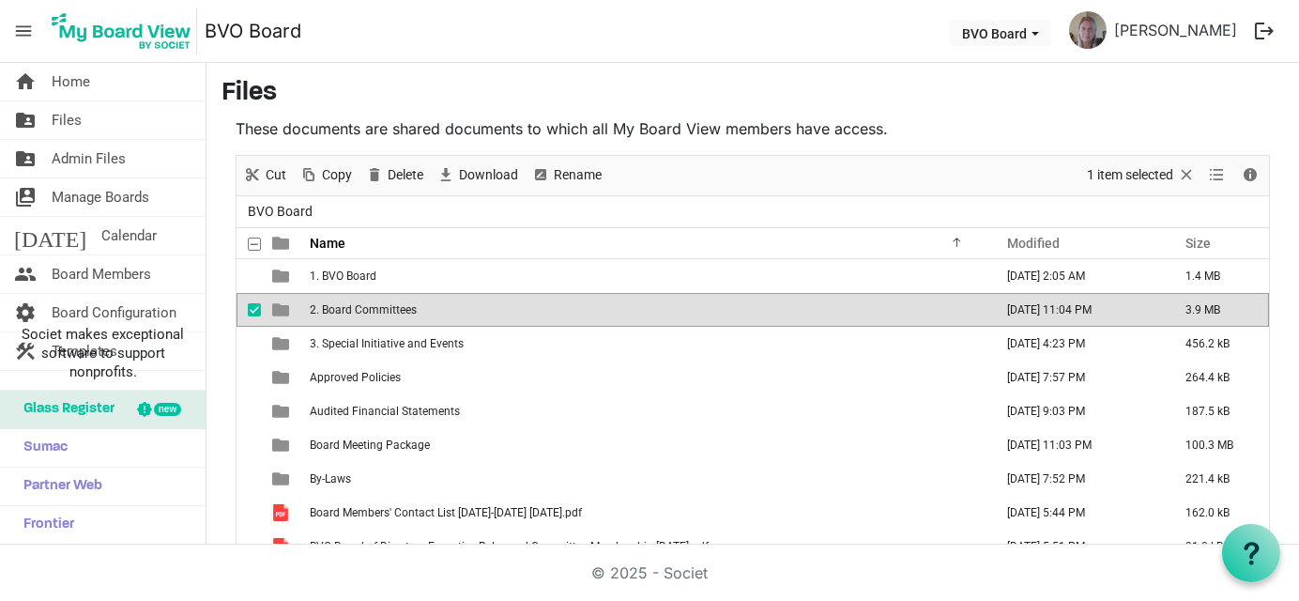
click at [378, 303] on span "2. Board Committees" at bounding box center [363, 309] width 107 height 13
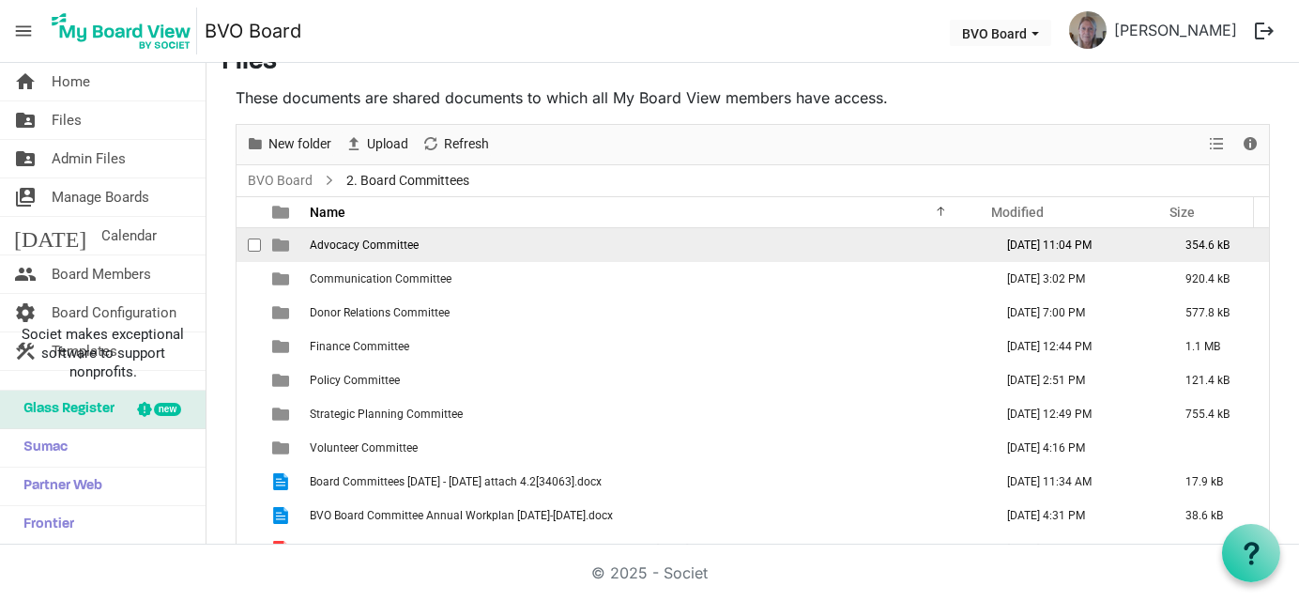
click at [369, 248] on span "Advocacy Committee" at bounding box center [364, 244] width 109 height 13
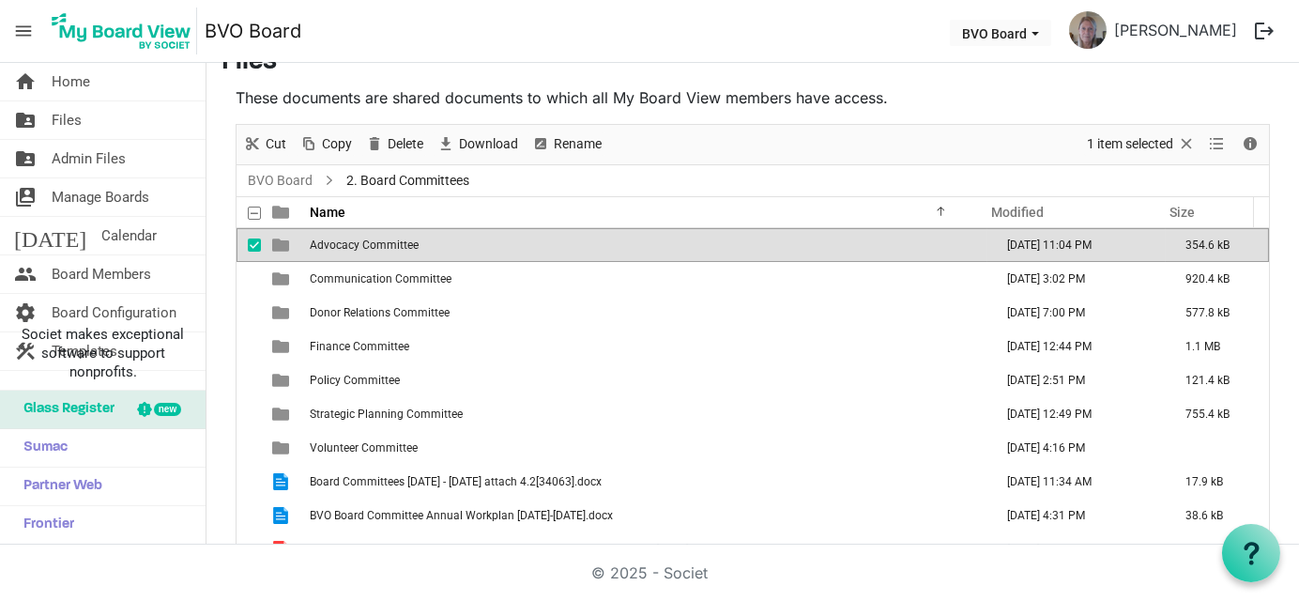
click at [369, 248] on span "Advocacy Committee" at bounding box center [364, 244] width 109 height 13
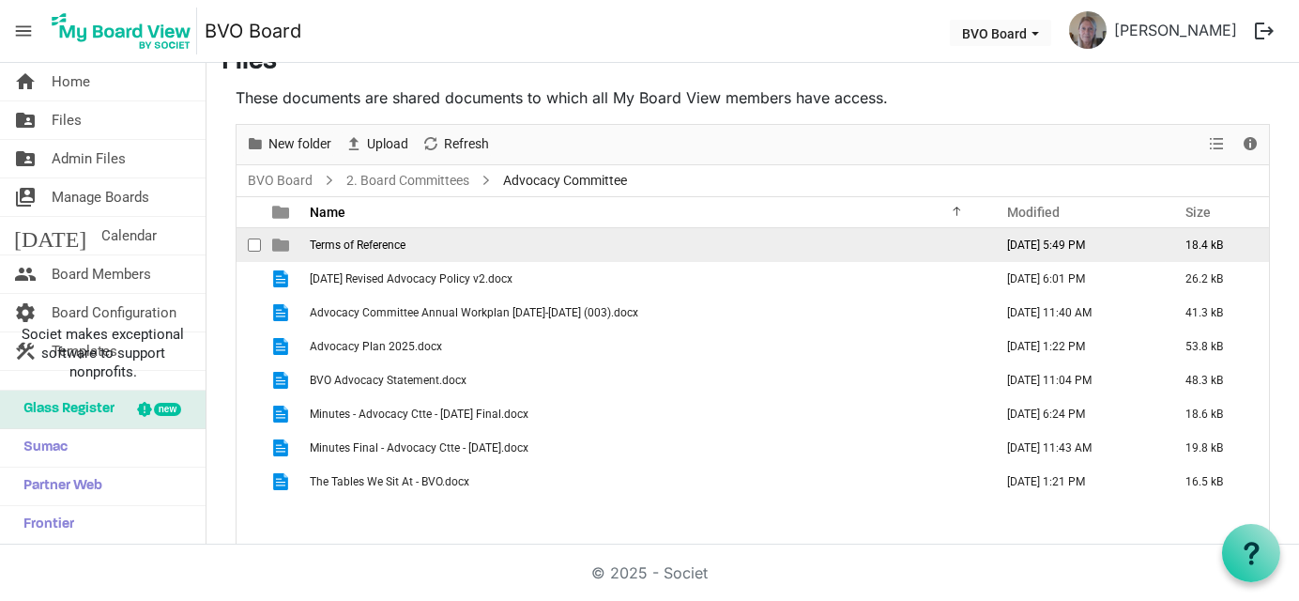
click at [354, 238] on span "Terms of Reference" at bounding box center [358, 244] width 96 height 13
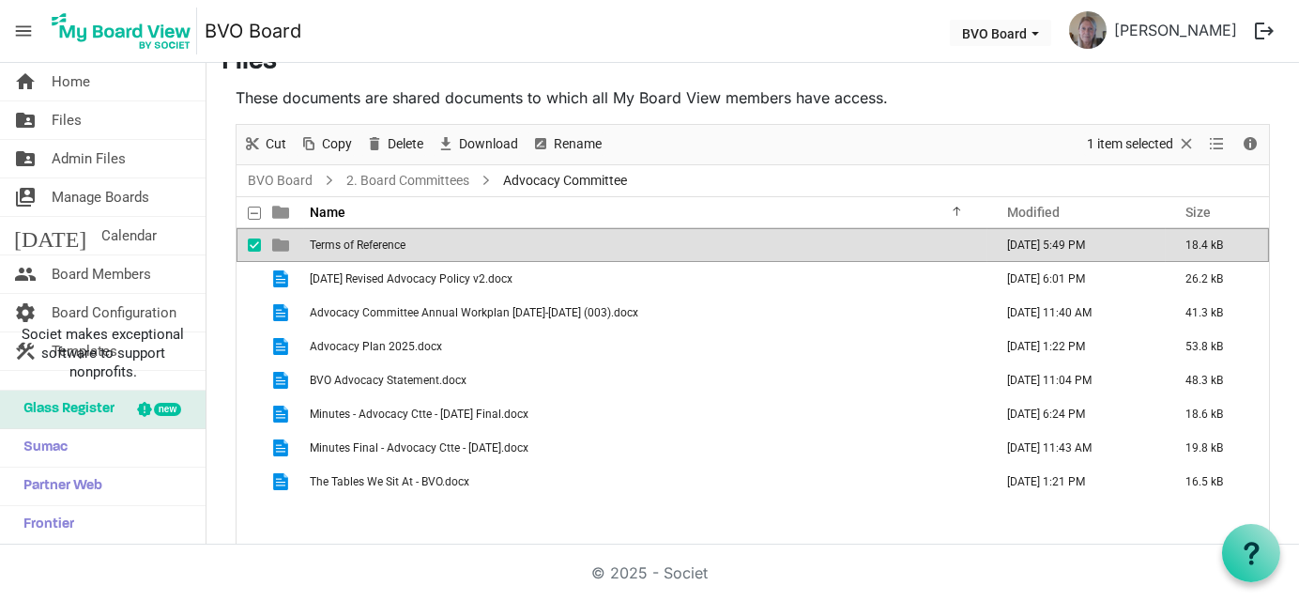
click at [354, 238] on span "Terms of Reference" at bounding box center [358, 244] width 96 height 13
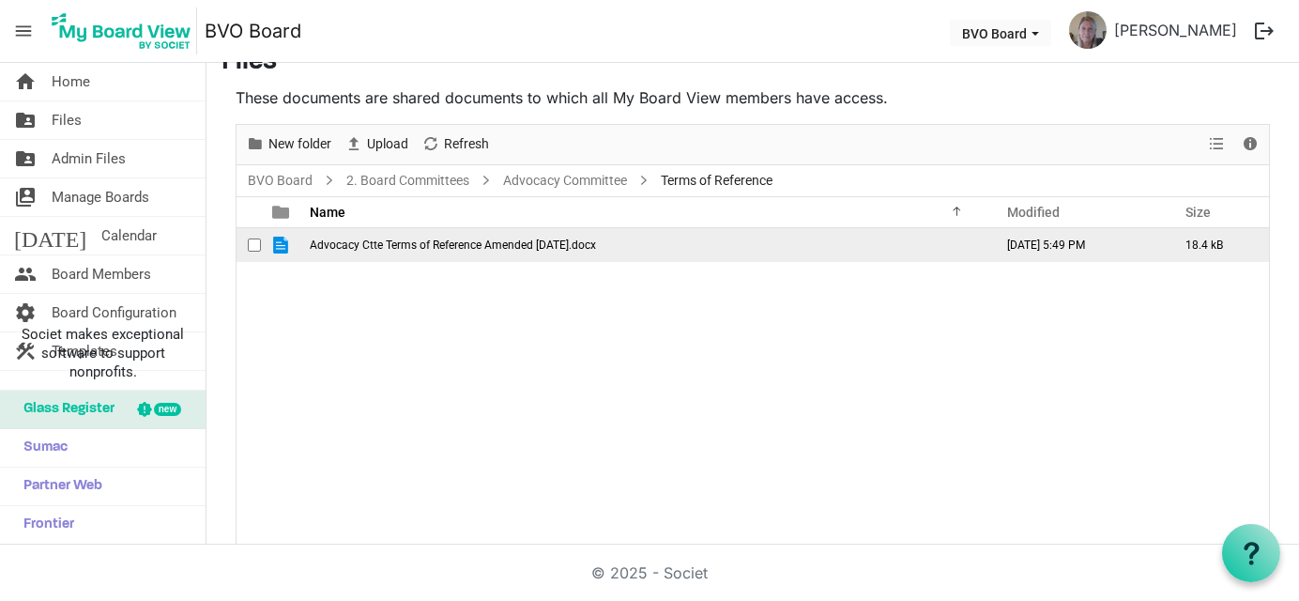
click at [356, 246] on span "Advocacy Ctte Terms of Reference Amended May 29 2025.docx" at bounding box center [453, 244] width 286 height 13
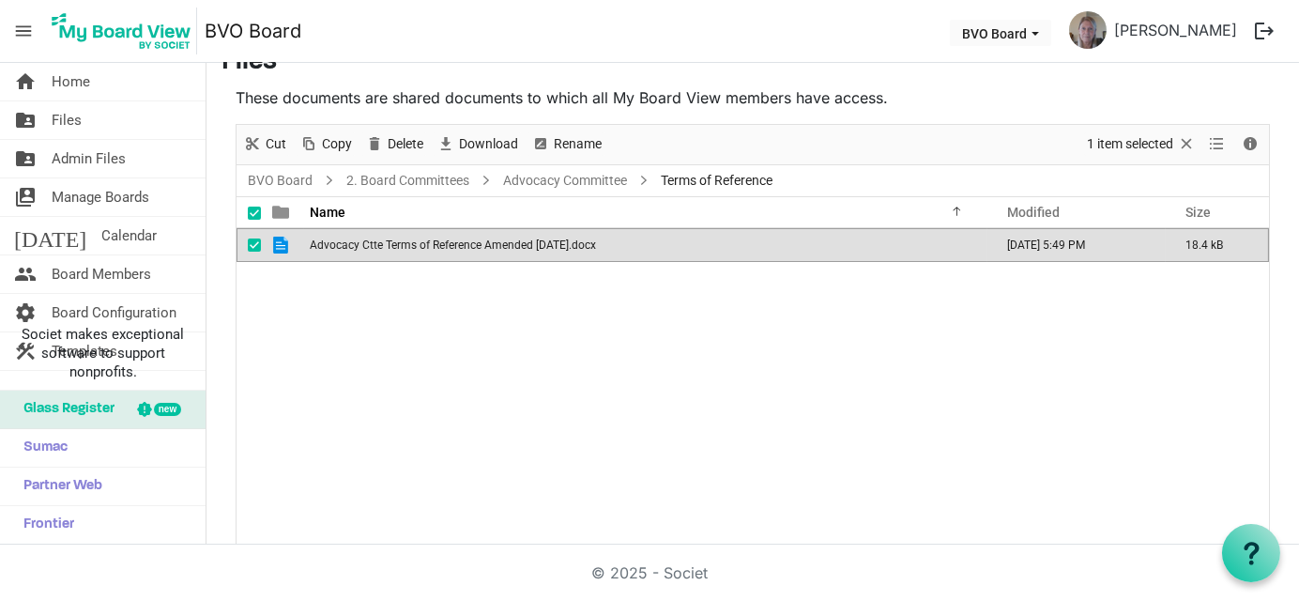
click at [351, 303] on div "Advocacy Ctte Terms of Reference Amended May 29 2025.docx June 02, 2025 5:49 PM…" at bounding box center [753, 387] width 1033 height 318
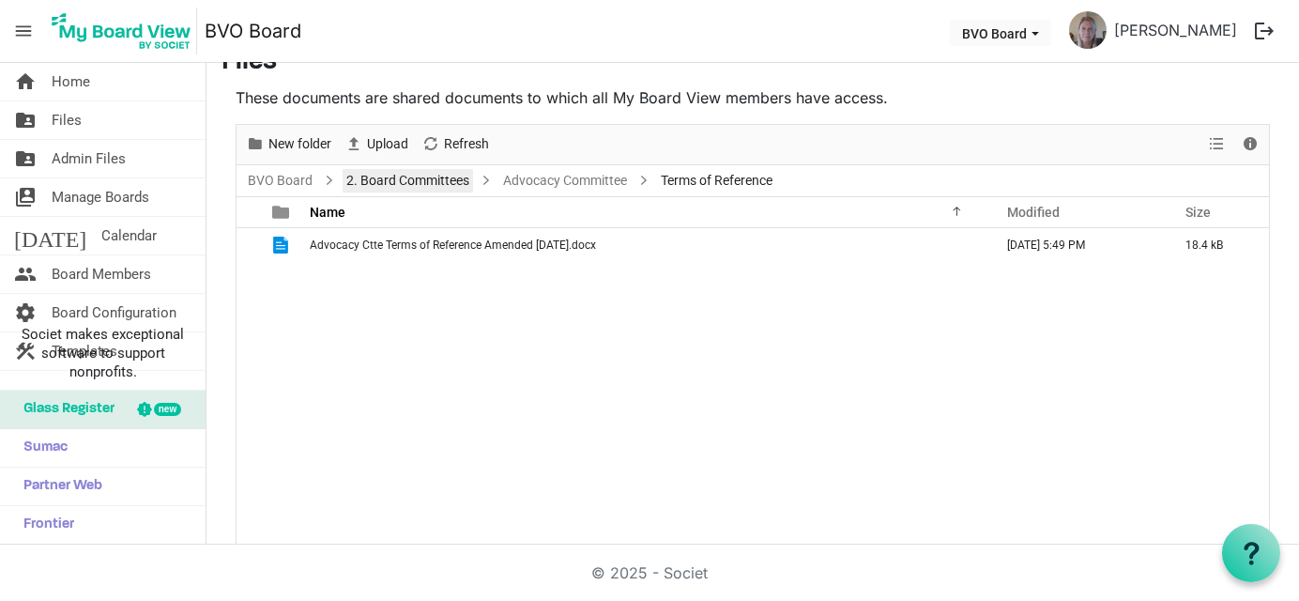
click at [468, 178] on link "2. Board Committees" at bounding box center [408, 180] width 130 height 23
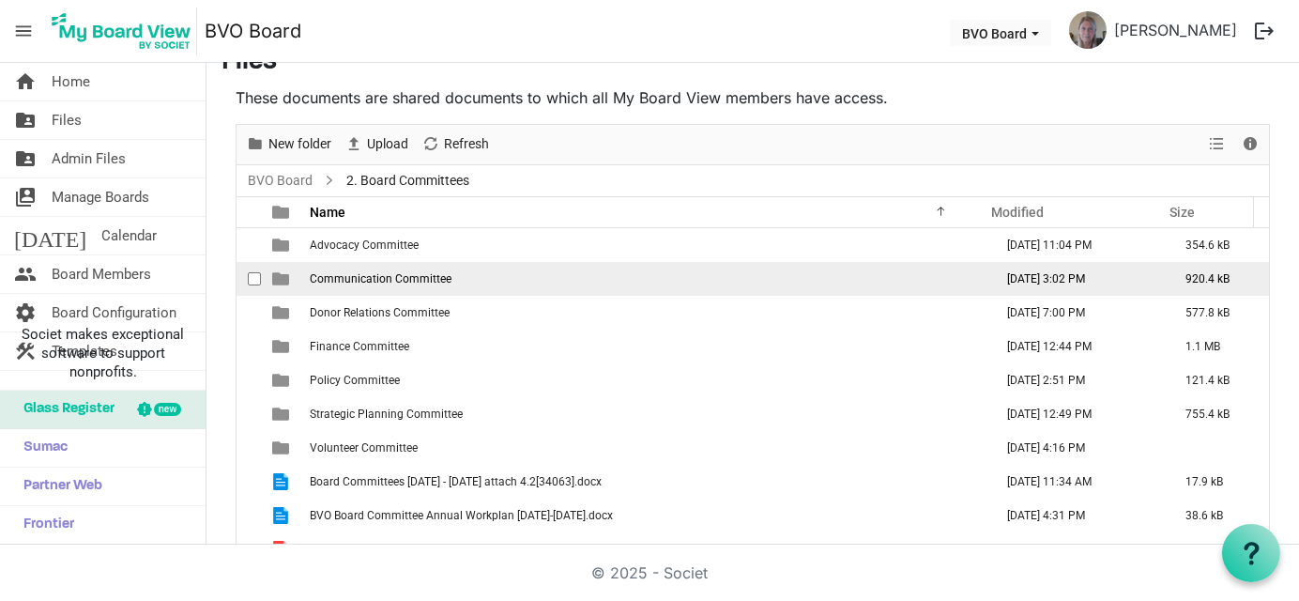
click at [378, 278] on span "Communication Committee" at bounding box center [381, 278] width 142 height 13
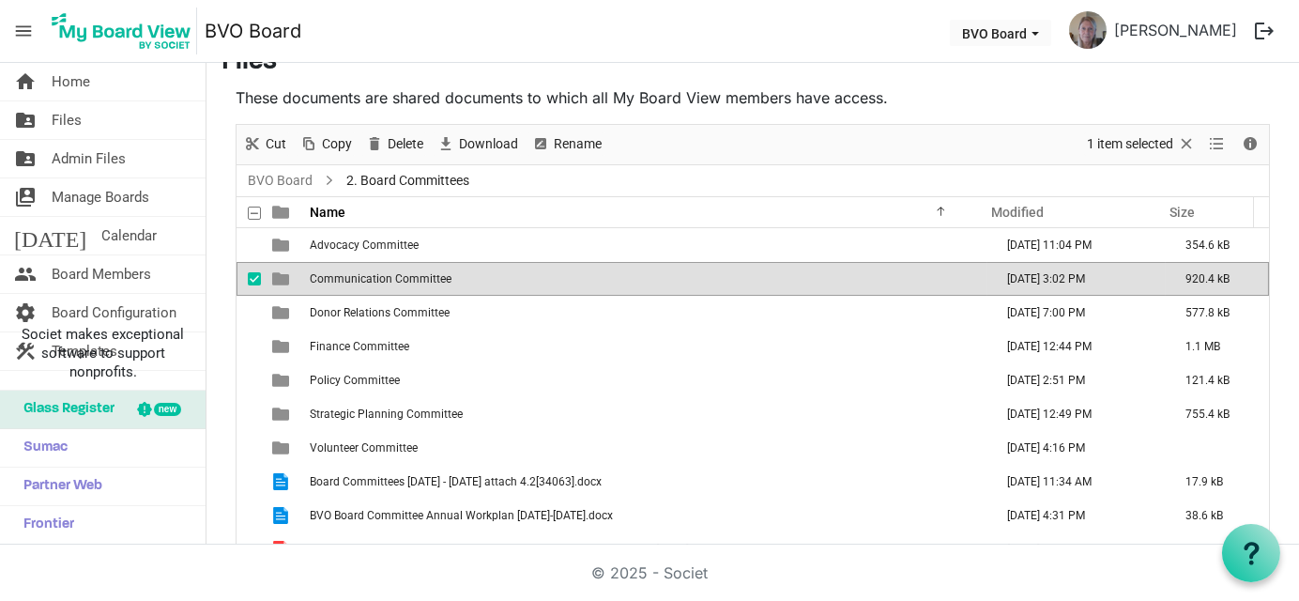
click at [378, 278] on span "Communication Committee" at bounding box center [381, 278] width 142 height 13
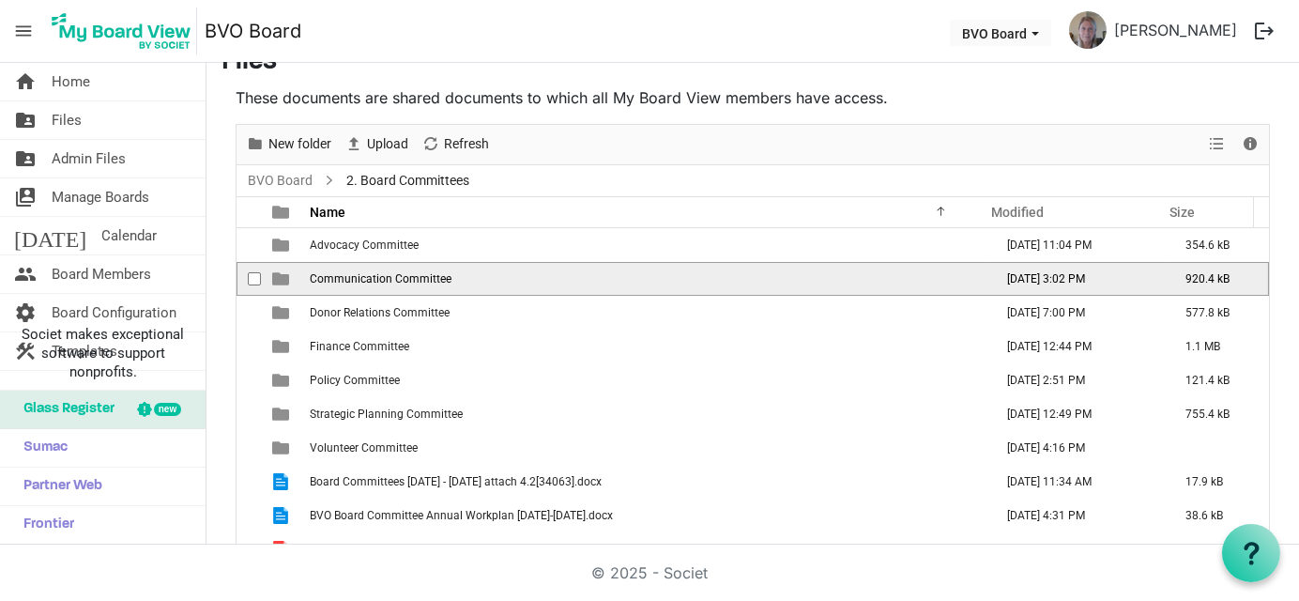
click at [378, 278] on span "Communication Committee" at bounding box center [381, 278] width 142 height 13
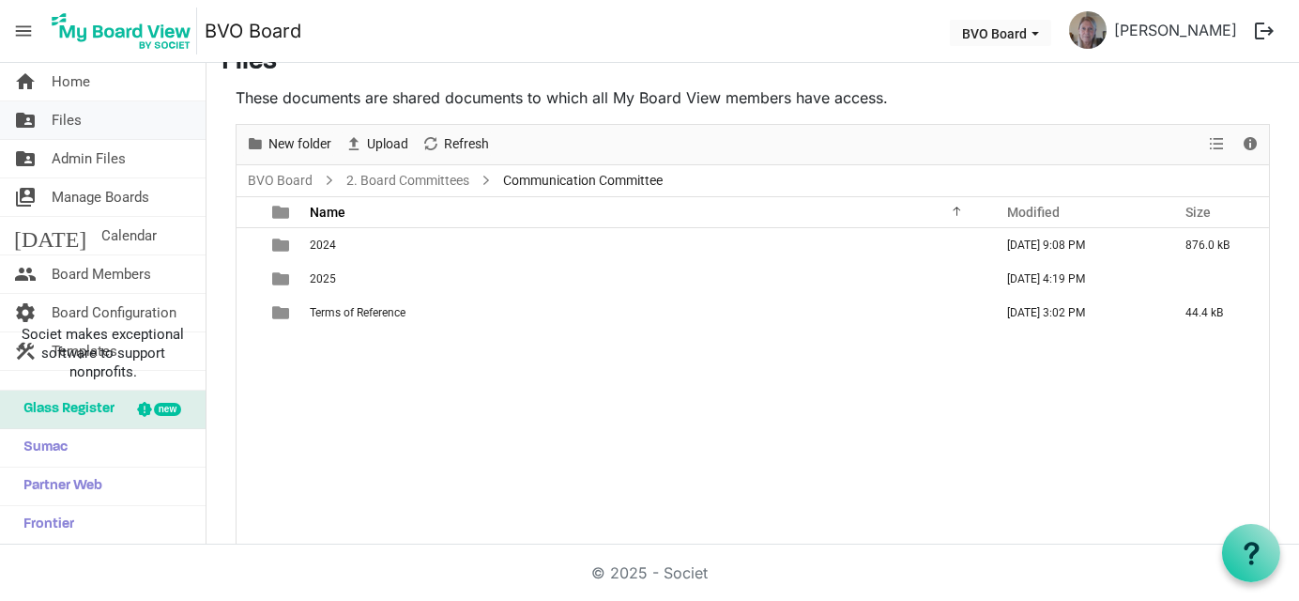
click at [86, 119] on link "folder_shared Files" at bounding box center [103, 120] width 206 height 38
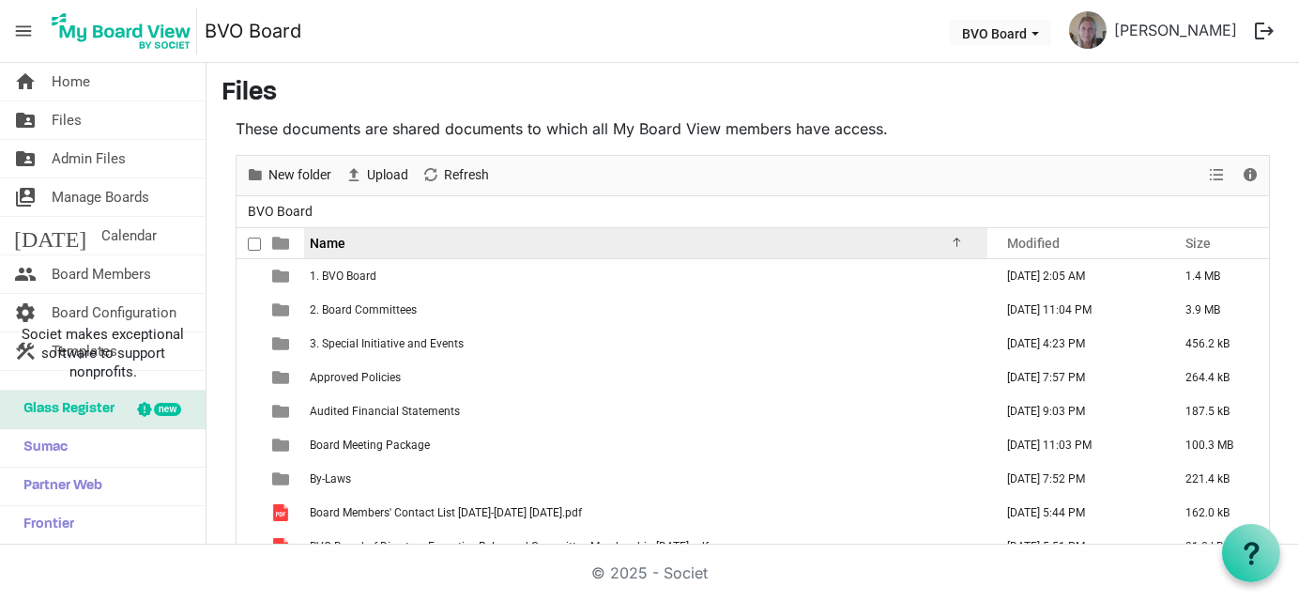
scroll to position [47, 0]
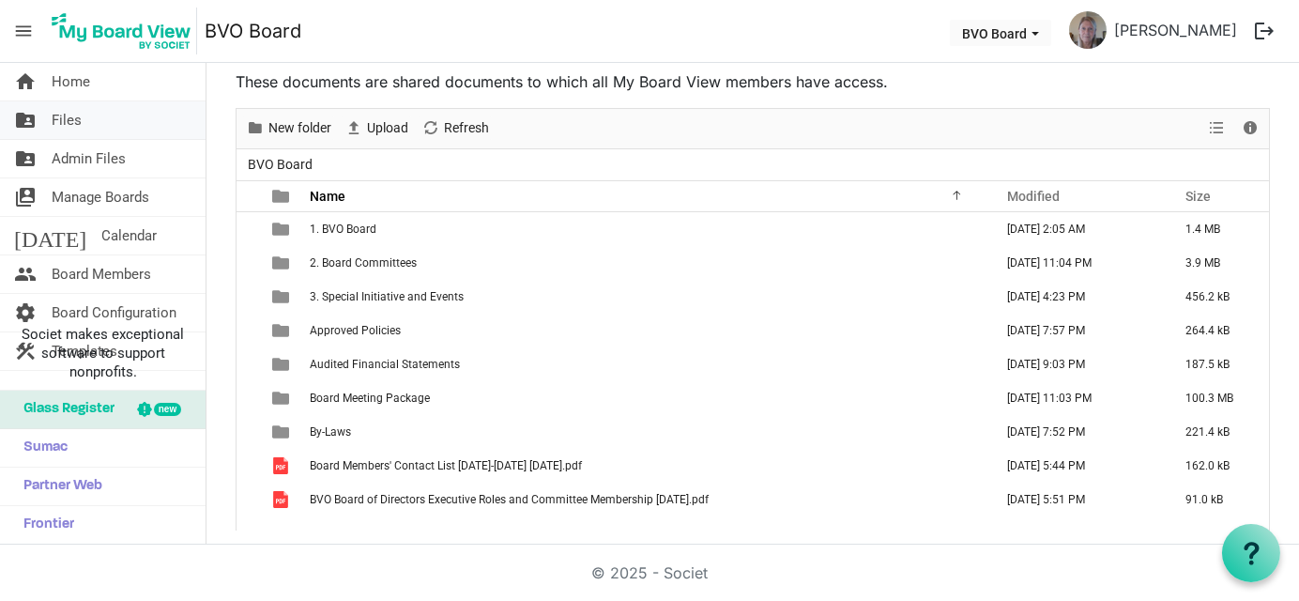
click at [83, 119] on link "folder_shared Files" at bounding box center [103, 120] width 206 height 38
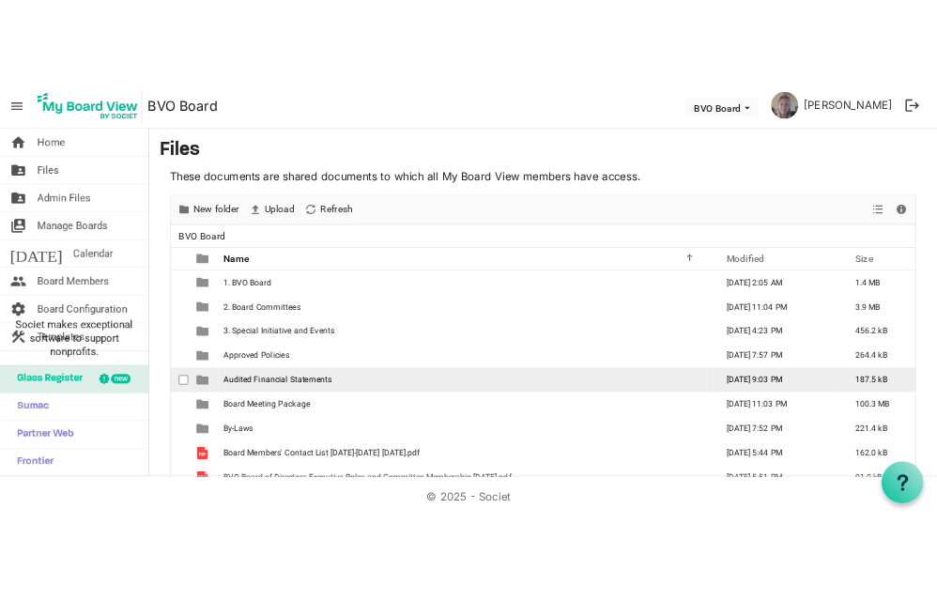
scroll to position [47, 0]
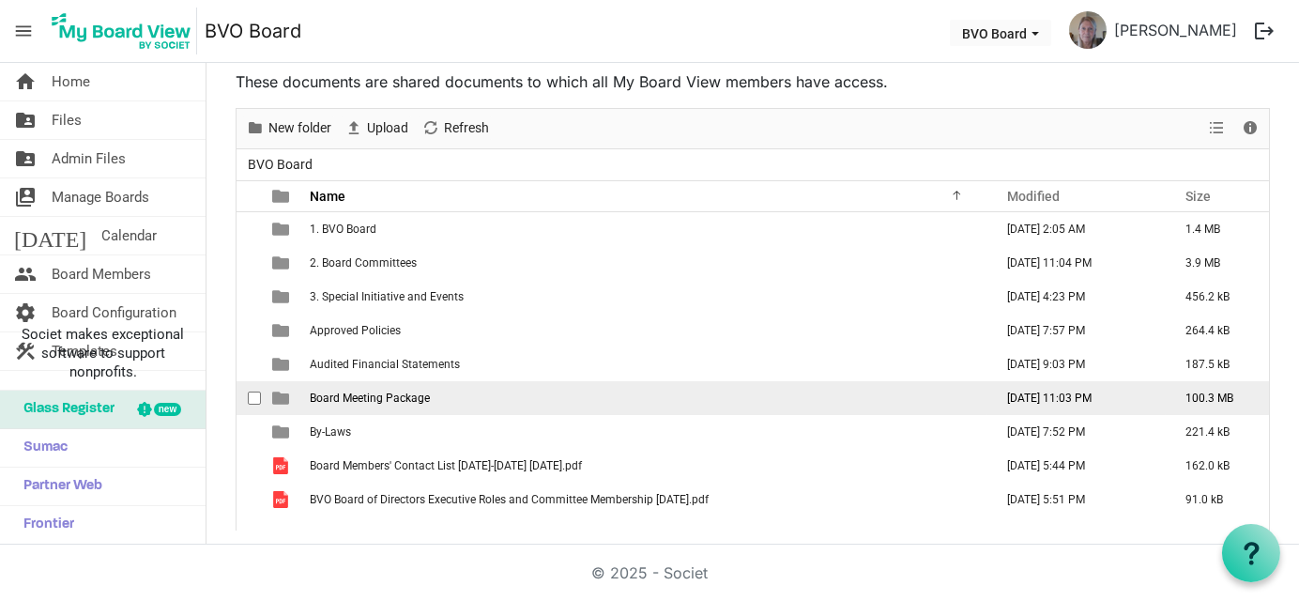
click at [333, 391] on span "Board Meeting Package" at bounding box center [370, 397] width 120 height 13
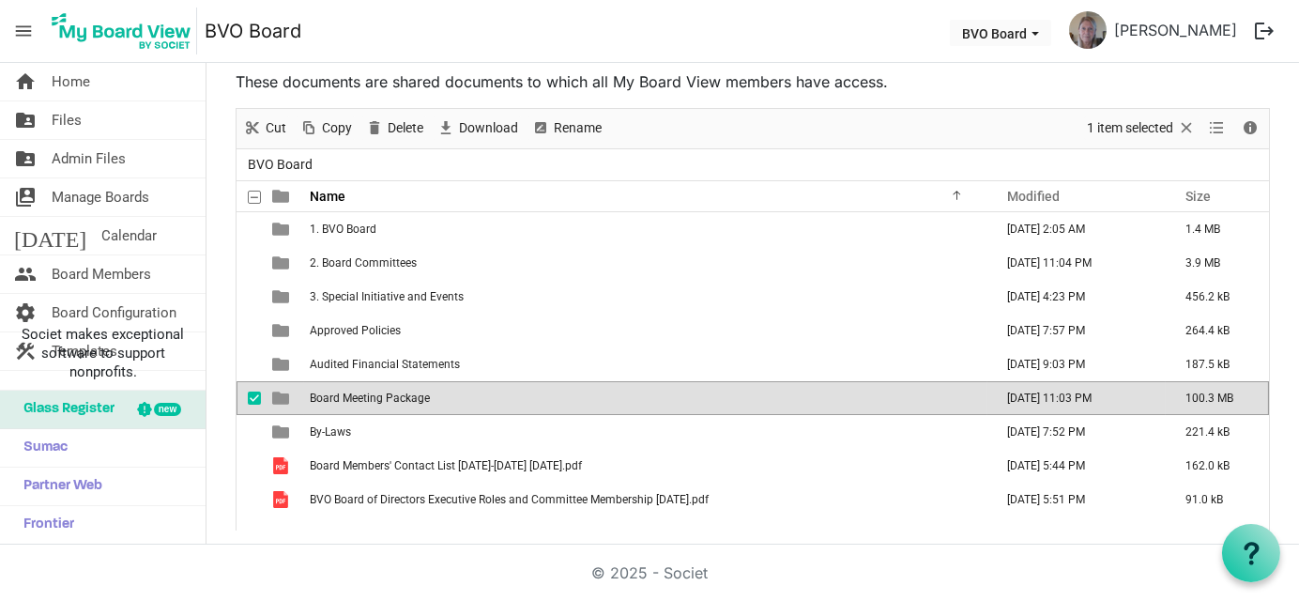
click at [333, 391] on span "Board Meeting Package" at bounding box center [370, 397] width 120 height 13
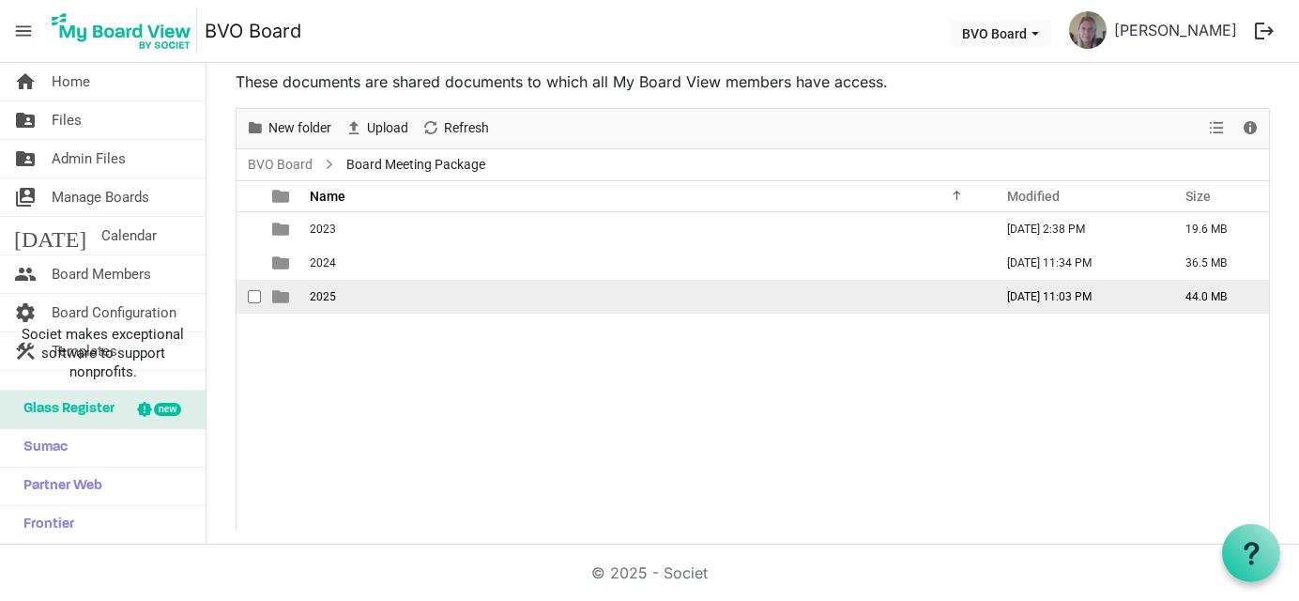
click at [330, 298] on span "2025" at bounding box center [323, 296] width 26 height 13
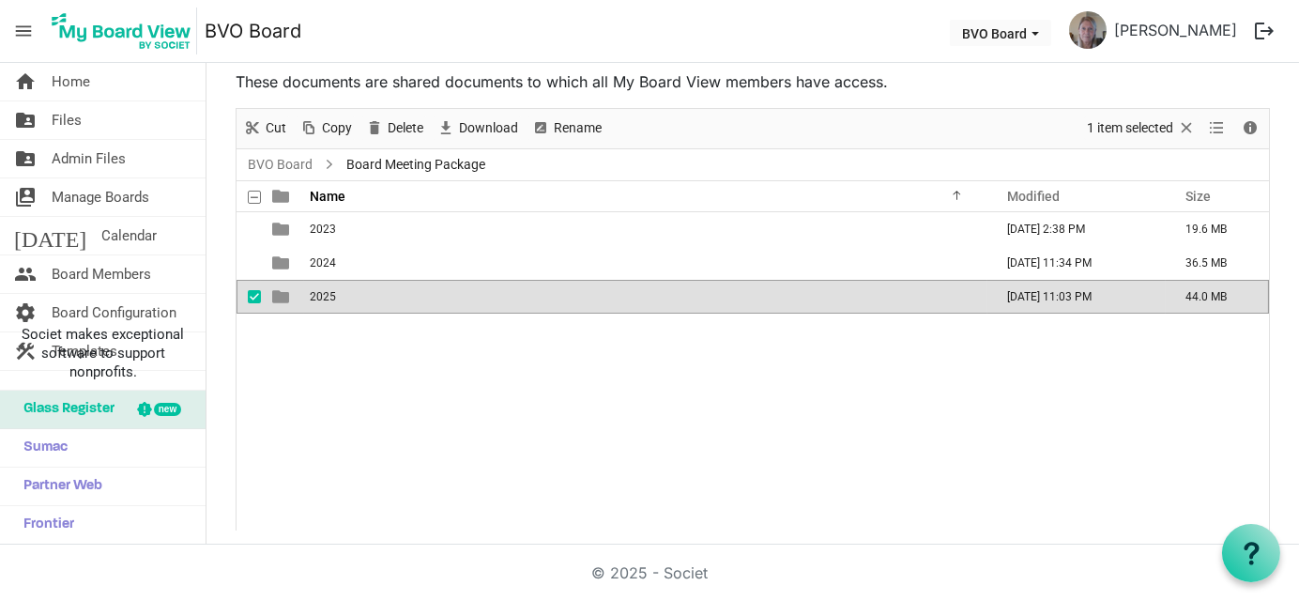
click at [330, 298] on span "2025" at bounding box center [323, 296] width 26 height 13
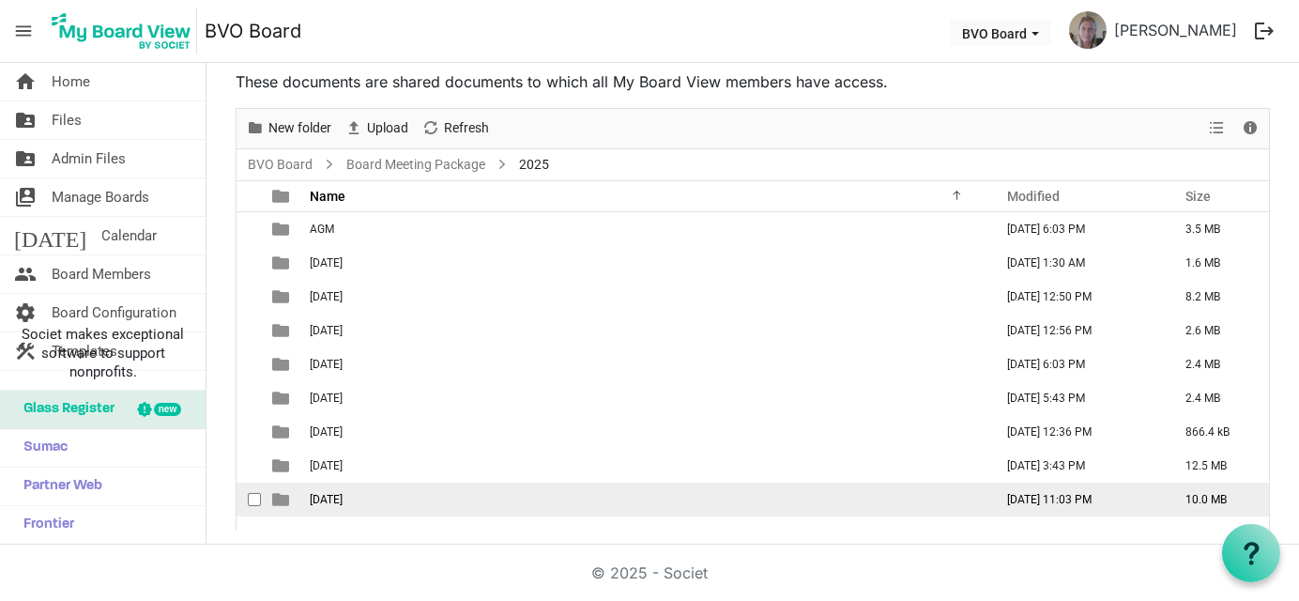
click at [340, 494] on span "[DATE]" at bounding box center [326, 499] width 33 height 13
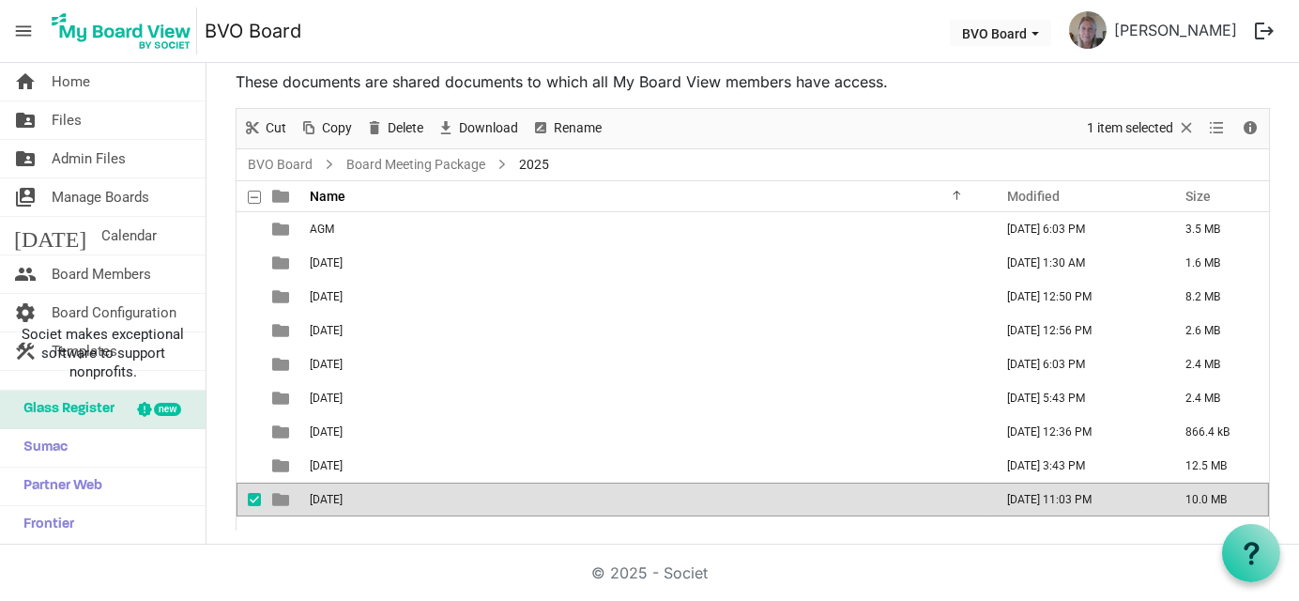
click at [340, 494] on span "[DATE]" at bounding box center [326, 499] width 33 height 13
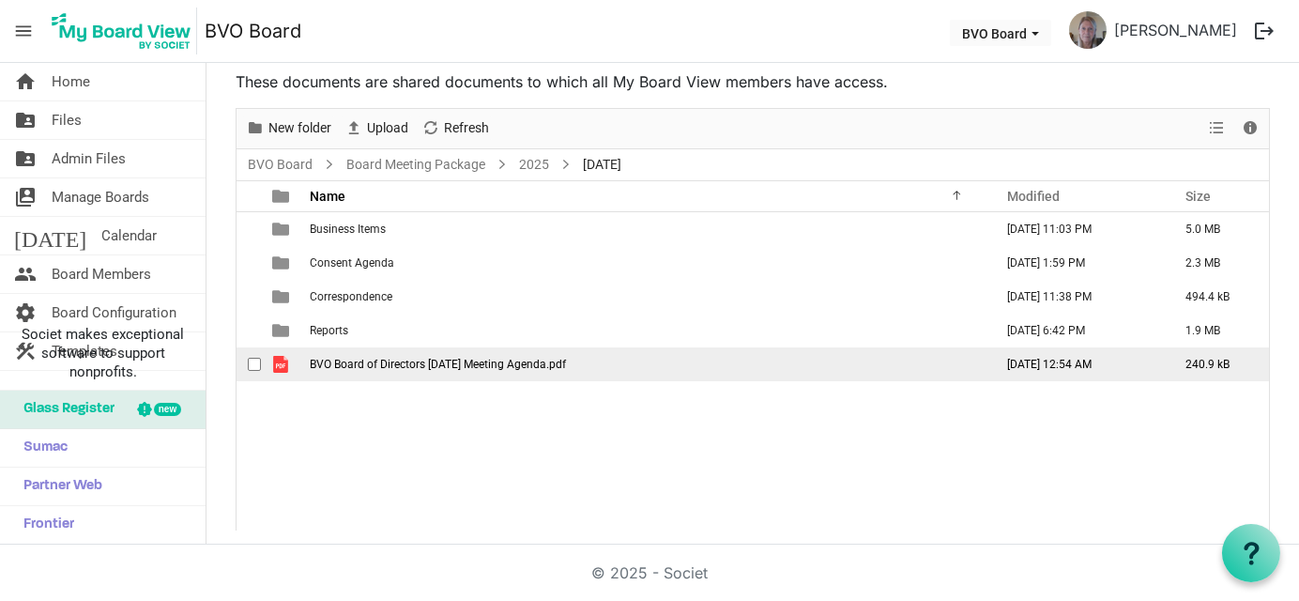
click at [346, 362] on span "BVO Board of Directors [DATE] Meeting Agenda.pdf" at bounding box center [438, 364] width 256 height 13
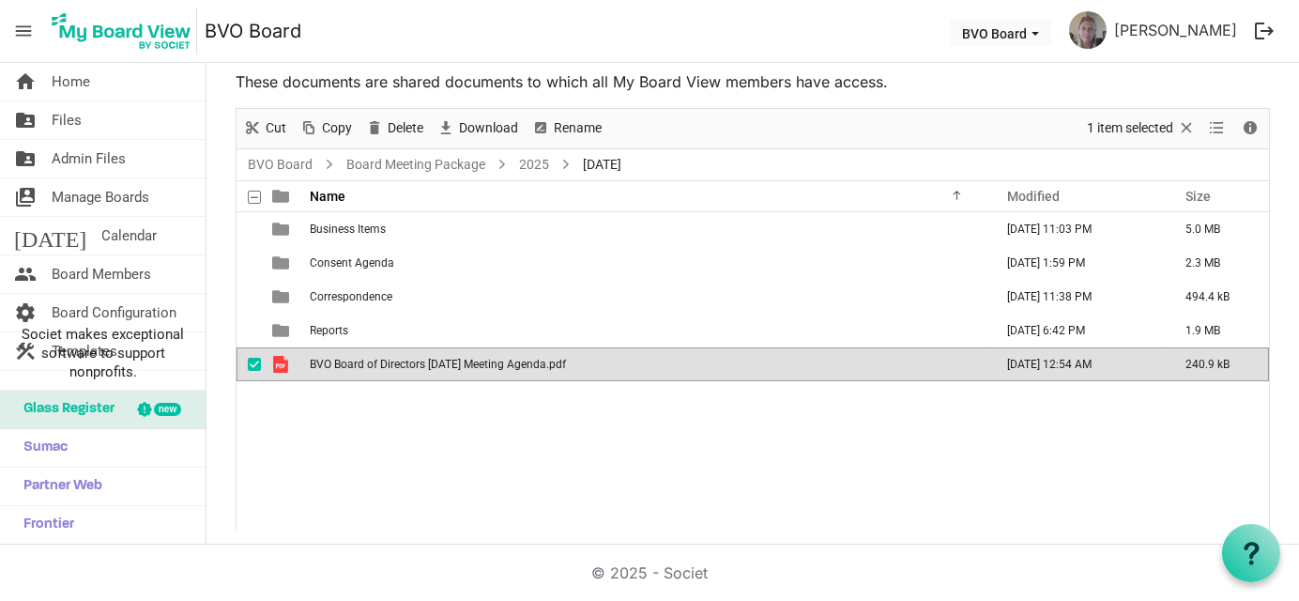
click at [346, 362] on span "BVO Board of Directors [DATE] Meeting Agenda.pdf" at bounding box center [438, 364] width 256 height 13
